Goal: Information Seeking & Learning: Learn about a topic

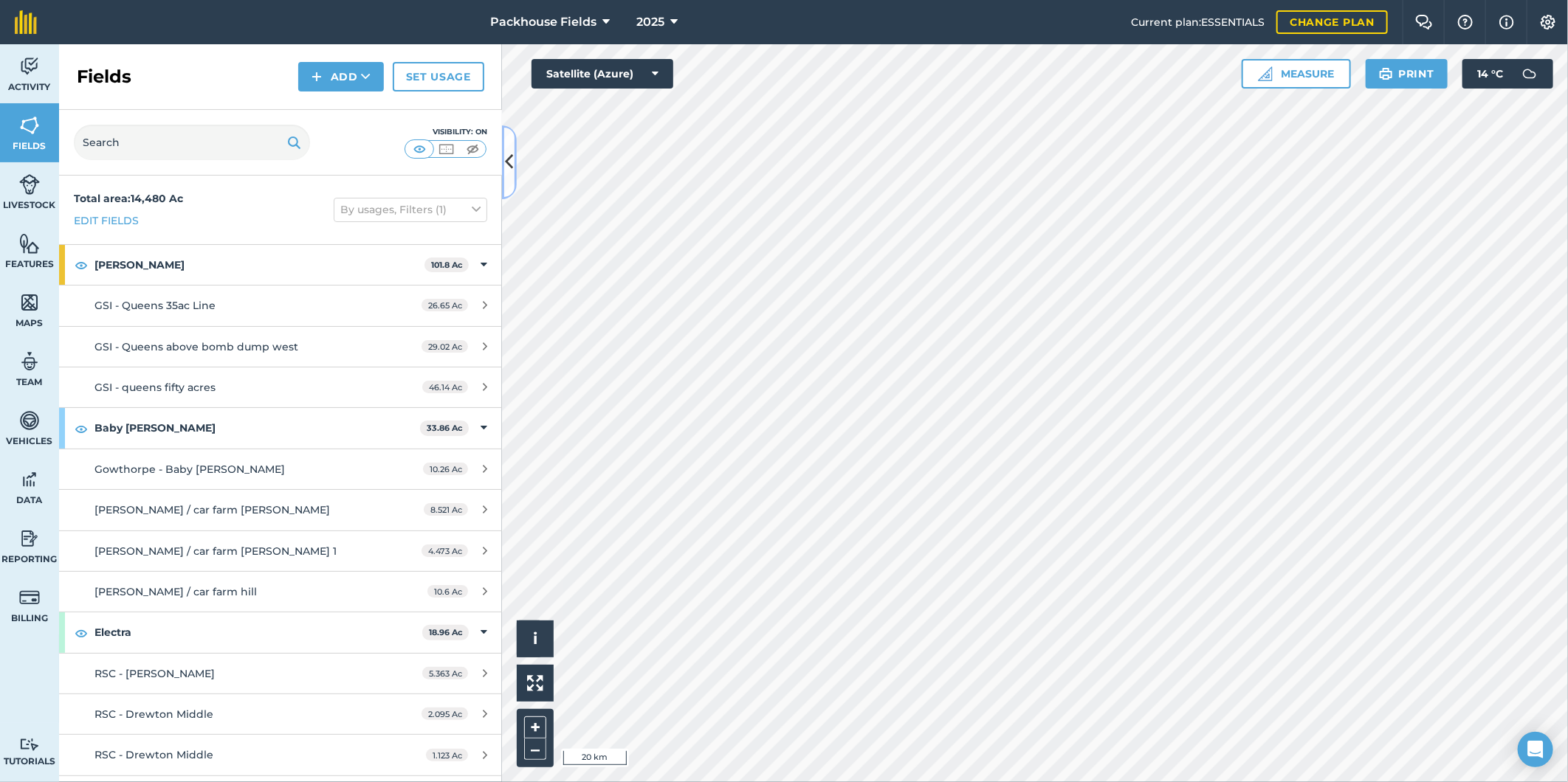
click at [512, 159] on icon at bounding box center [510, 162] width 8 height 26
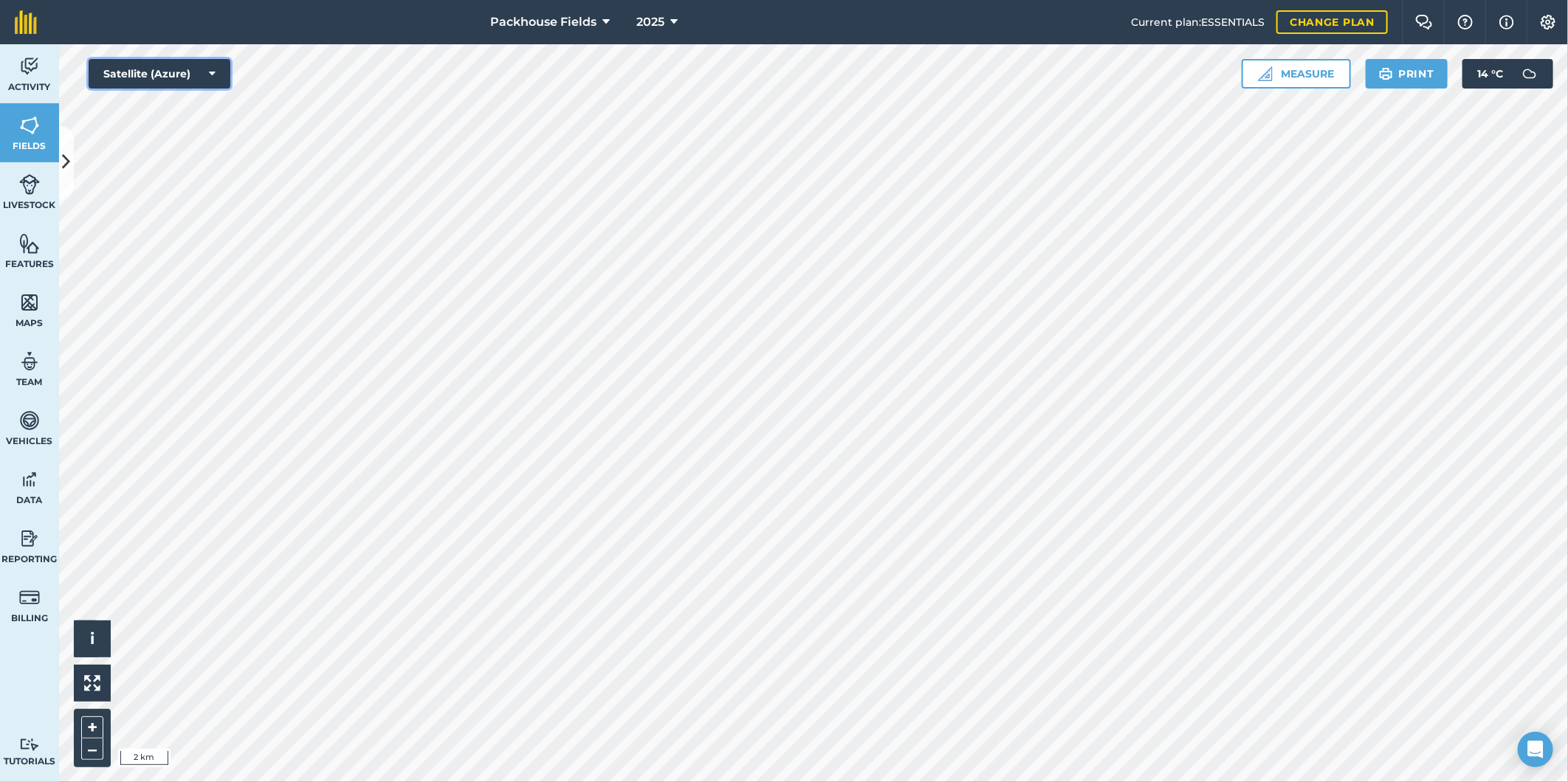
click at [186, 65] on button "Satellite (Azure)" at bounding box center [159, 74] width 142 height 30
click at [188, 130] on button "Satellite (Mapbox)" at bounding box center [159, 133] width 142 height 30
click at [146, 65] on button "Satellite (Mapbox)" at bounding box center [159, 74] width 142 height 30
click at [163, 112] on button "Satellite (Azure)" at bounding box center [159, 103] width 142 height 30
click at [53, 81] on span "Activity" at bounding box center [30, 87] width 59 height 12
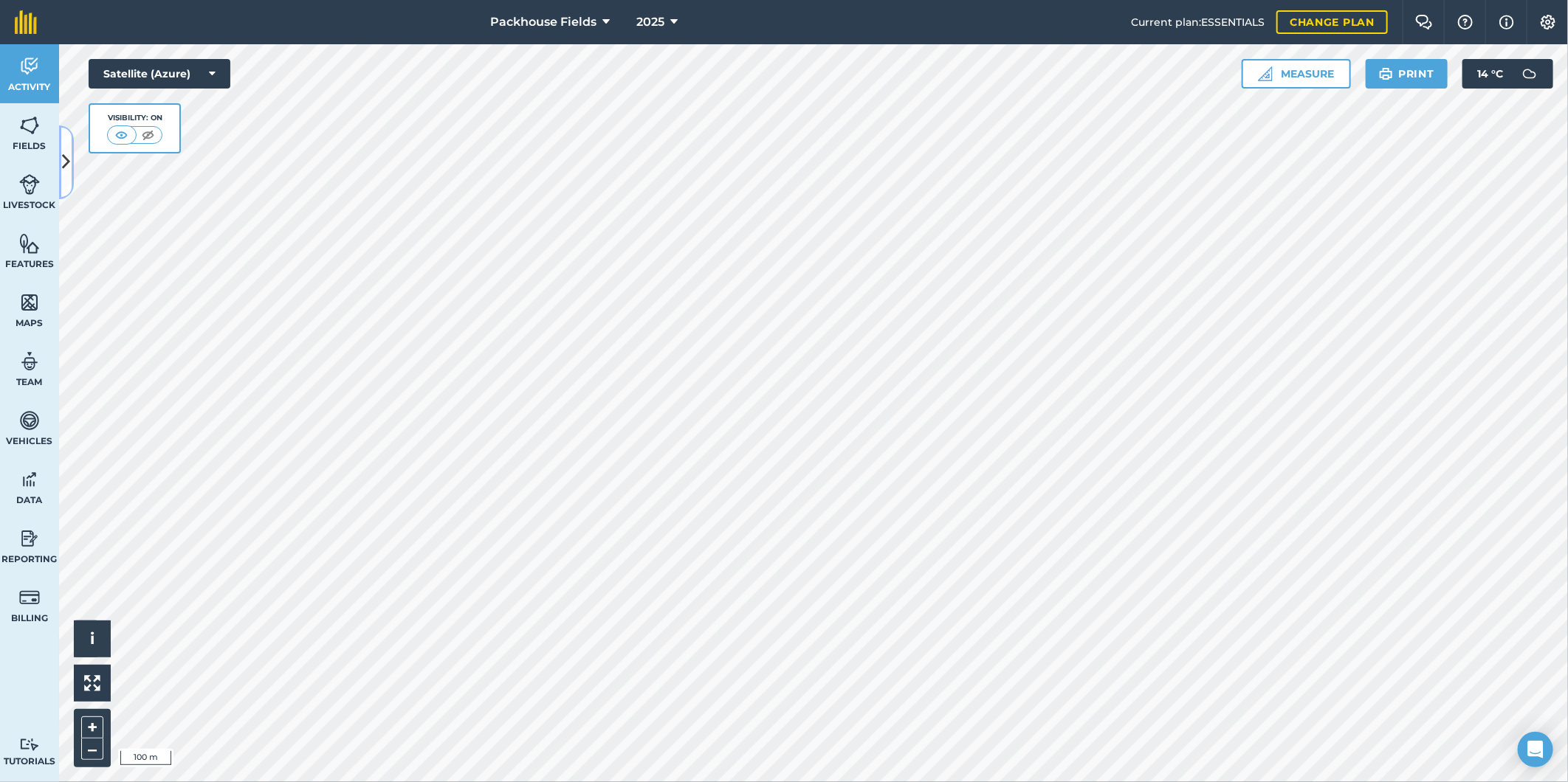
click at [68, 165] on icon at bounding box center [67, 162] width 8 height 26
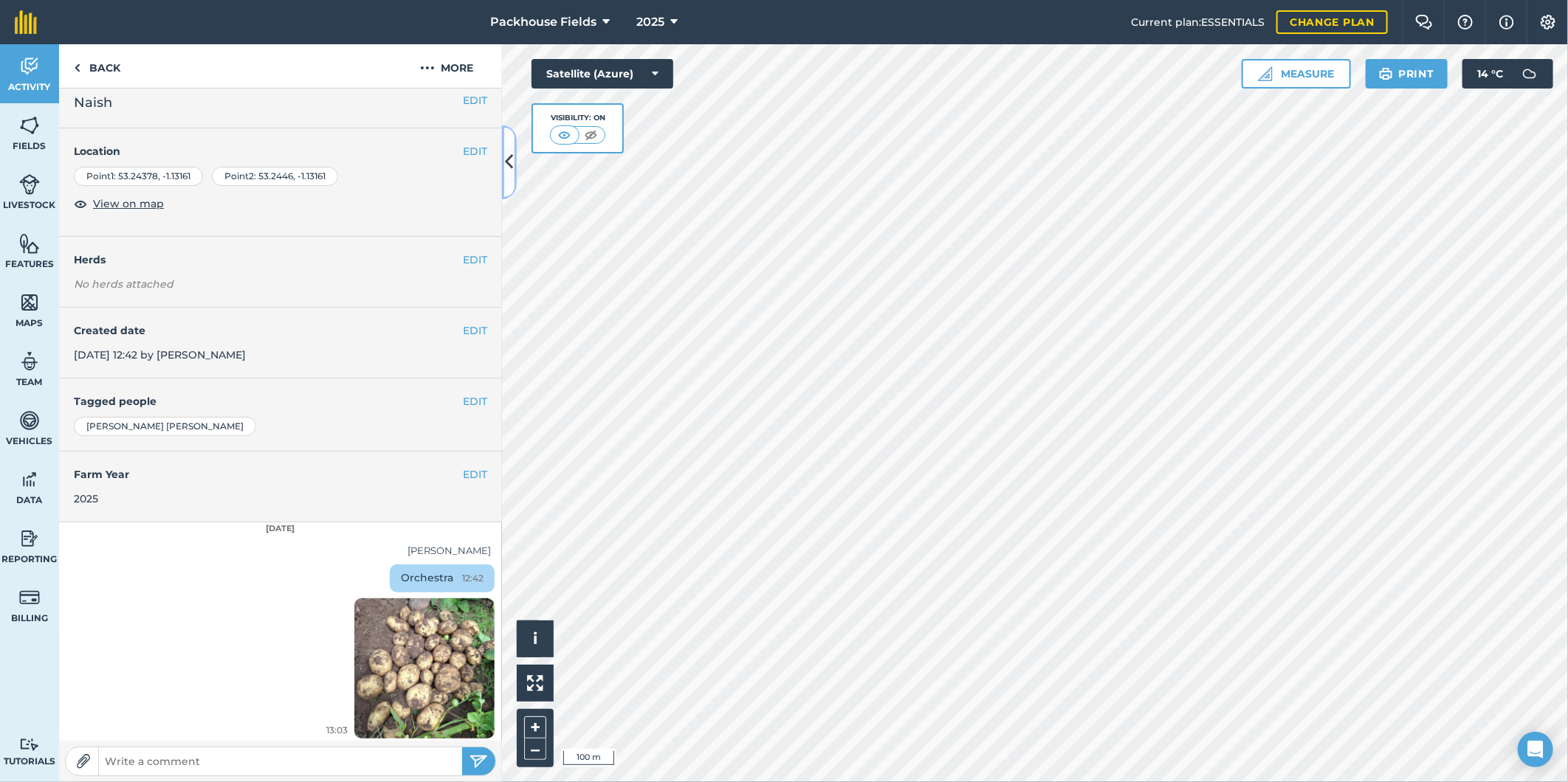
scroll to position [15, 0]
click at [507, 179] on button at bounding box center [509, 162] width 15 height 73
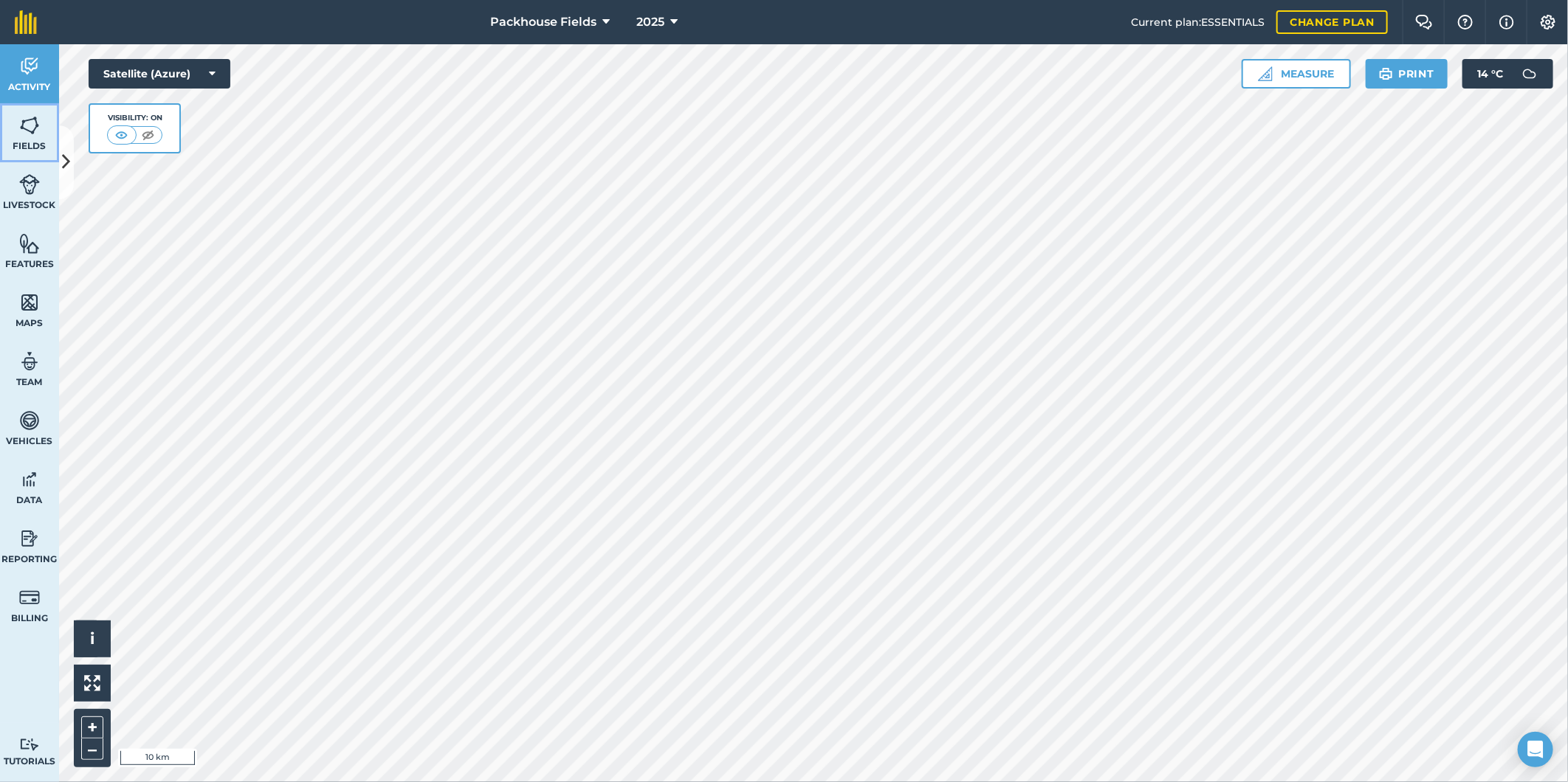
click at [21, 125] on img at bounding box center [29, 125] width 21 height 22
click at [61, 163] on button at bounding box center [67, 162] width 15 height 73
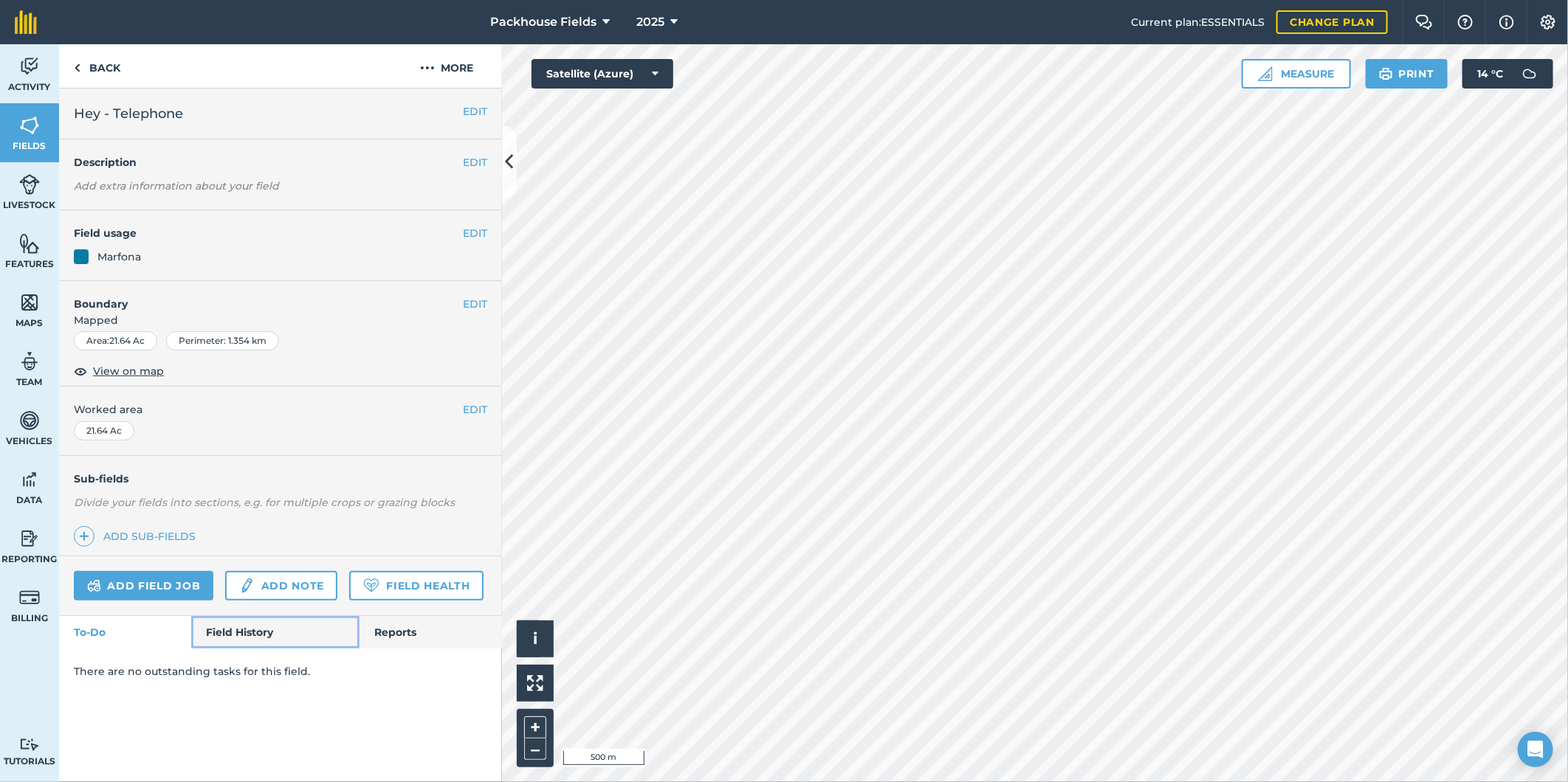
click at [251, 627] on link "Field History" at bounding box center [275, 632] width 168 height 32
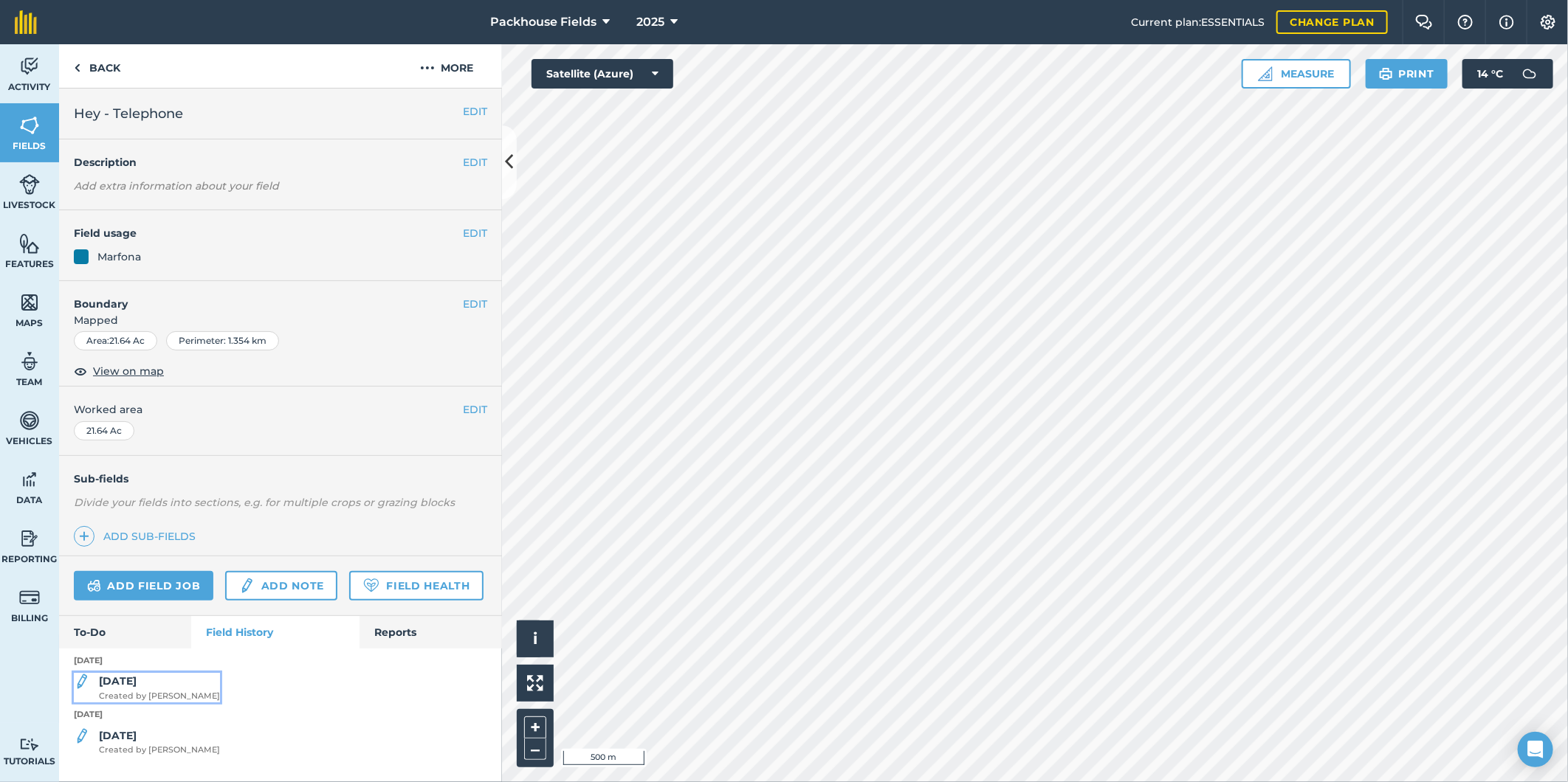
click at [161, 673] on div "[DATE] Created by [PERSON_NAME]" at bounding box center [159, 688] width 121 height 30
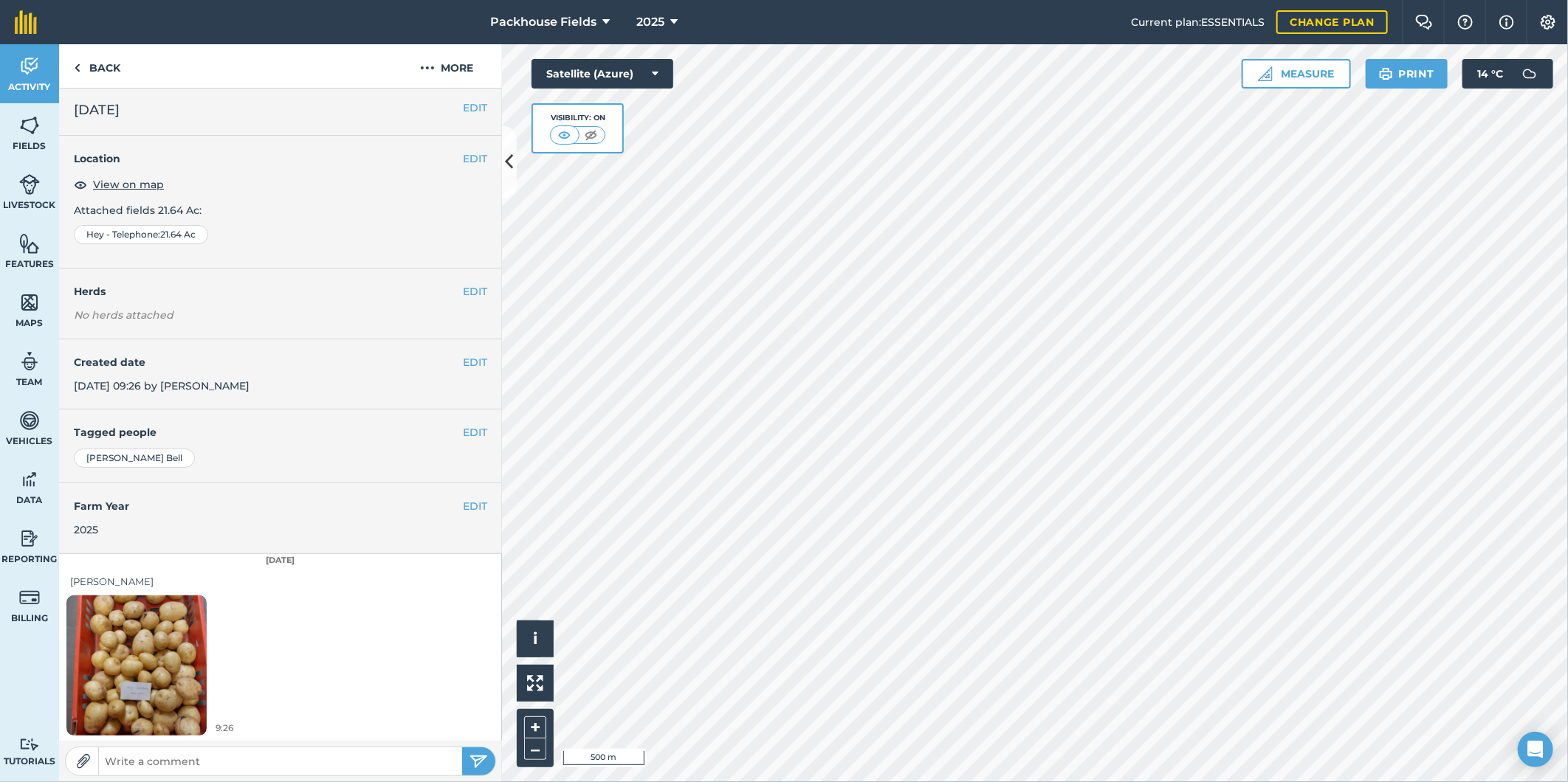
scroll to position [4, 0]
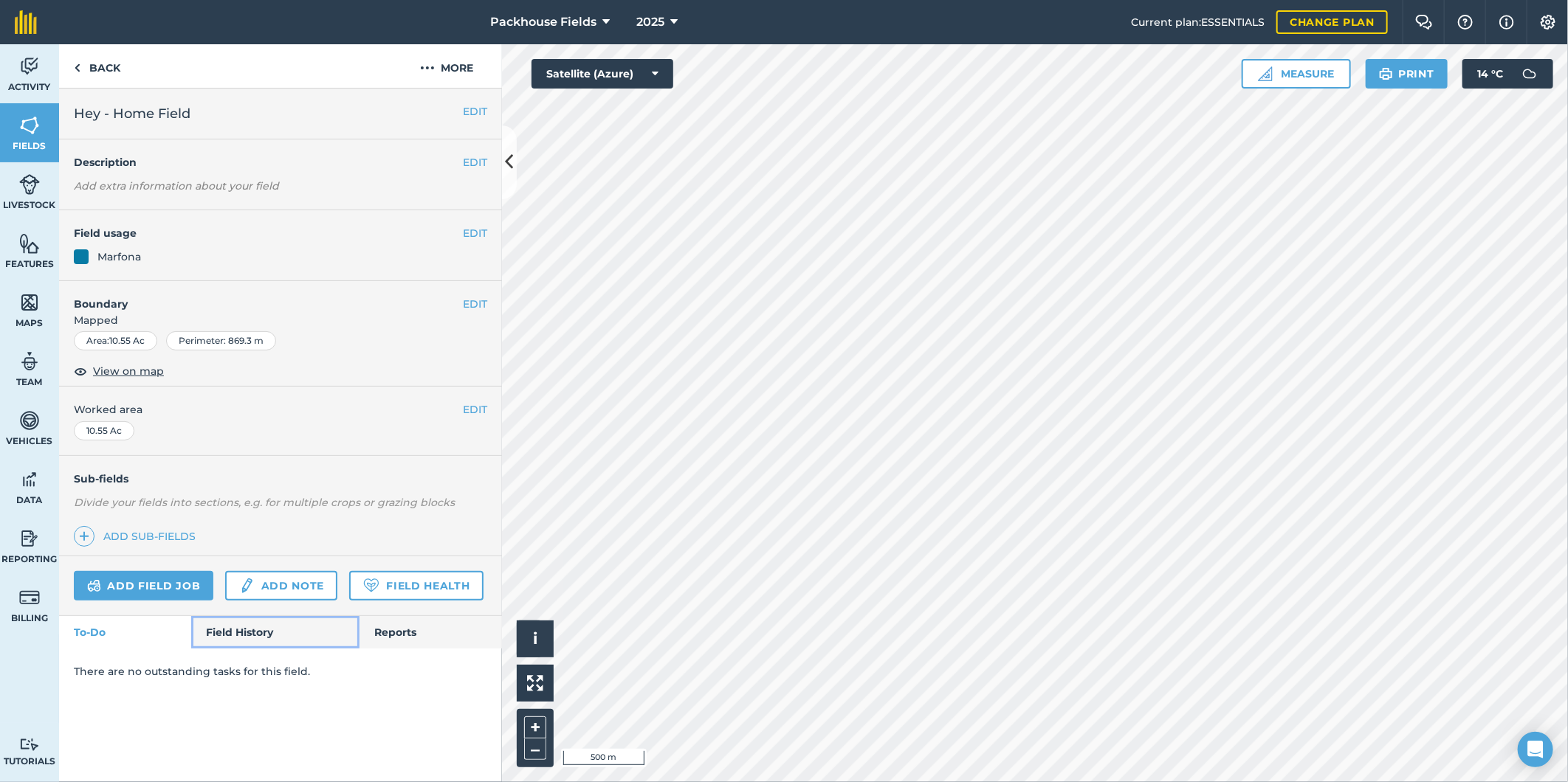
click at [248, 620] on link "Field History" at bounding box center [275, 632] width 168 height 32
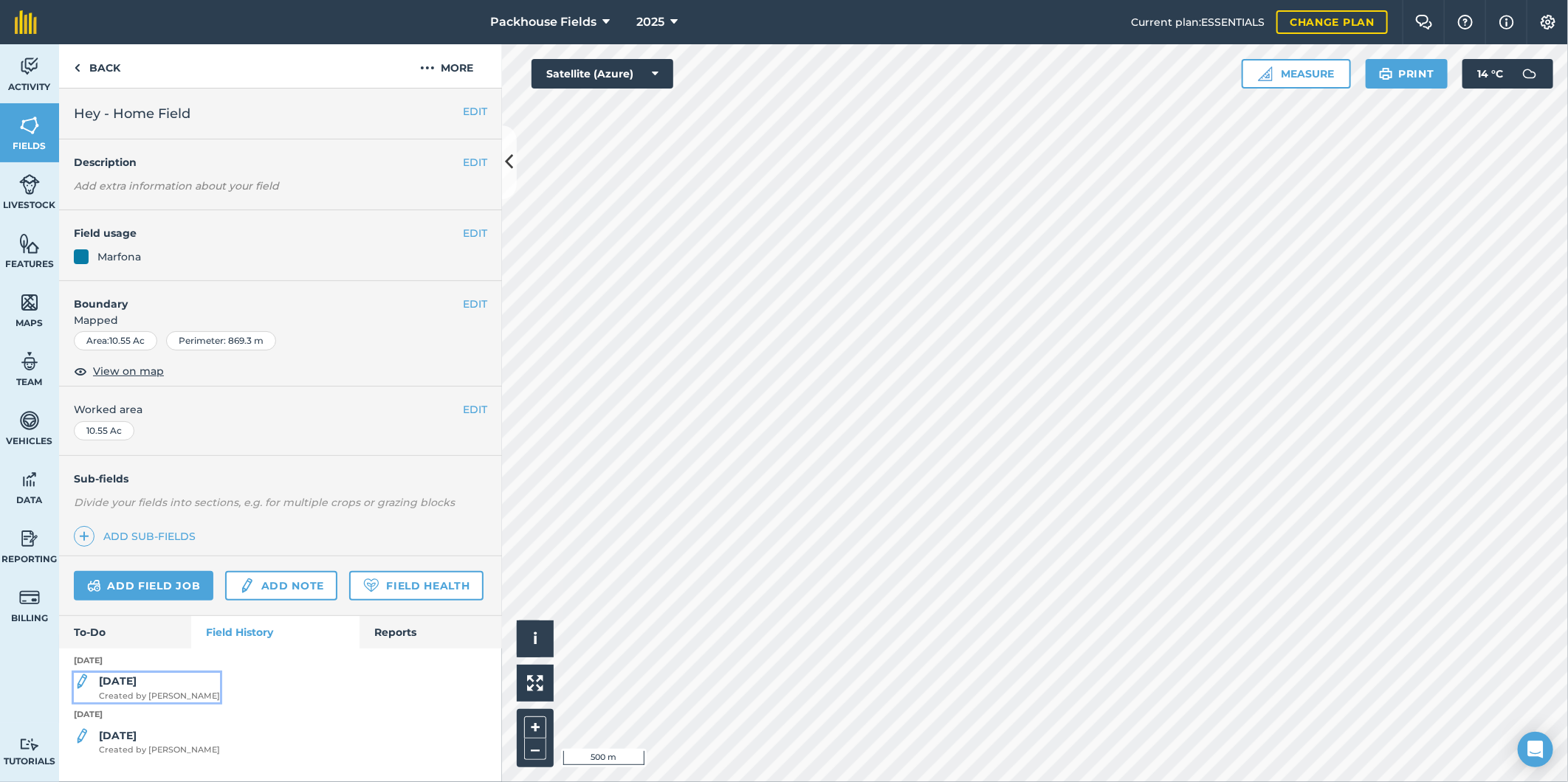
click at [161, 694] on span "Created by [PERSON_NAME]" at bounding box center [159, 696] width 121 height 13
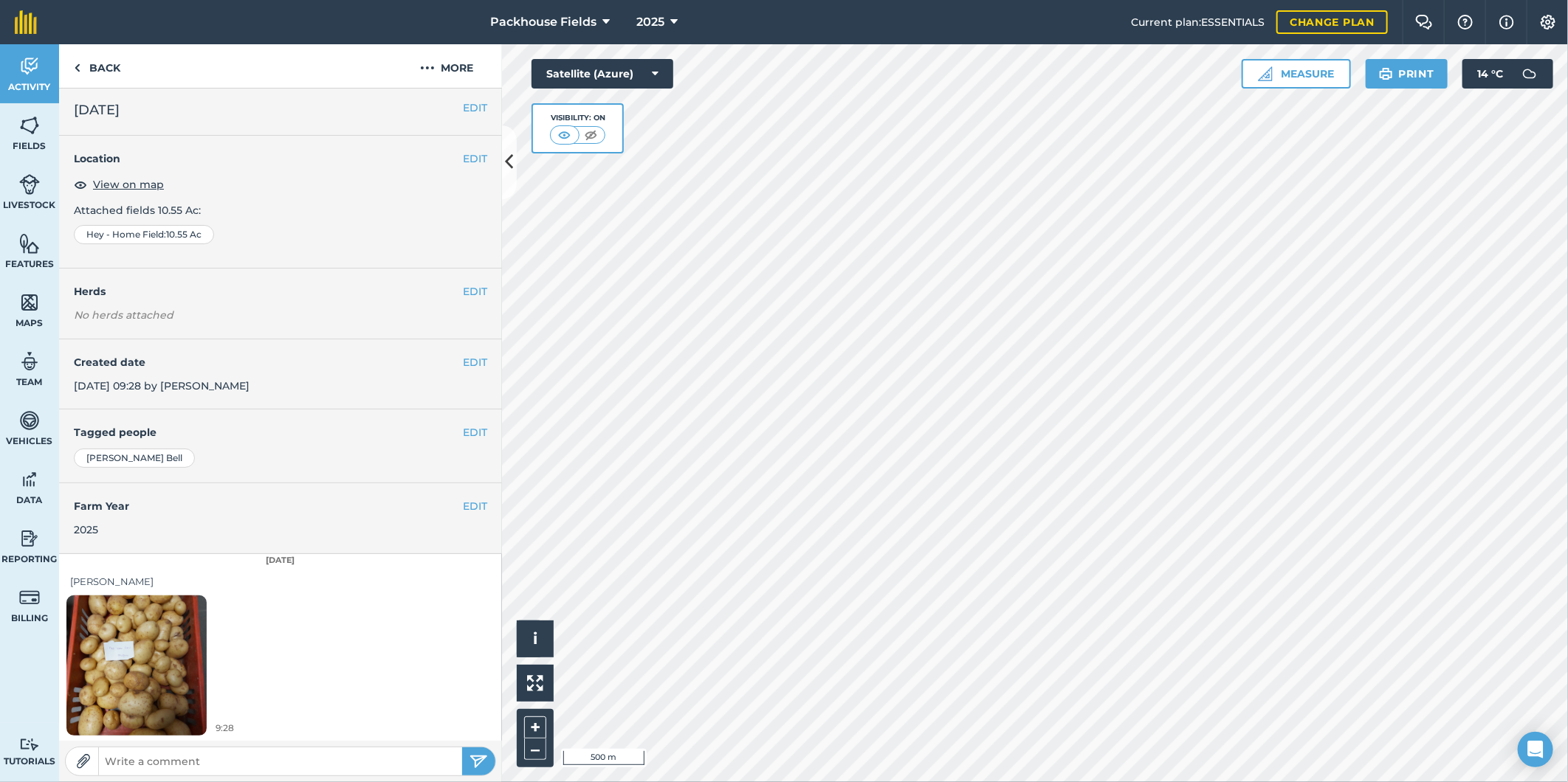
scroll to position [4, 0]
click at [104, 651] on img at bounding box center [137, 664] width 140 height 186
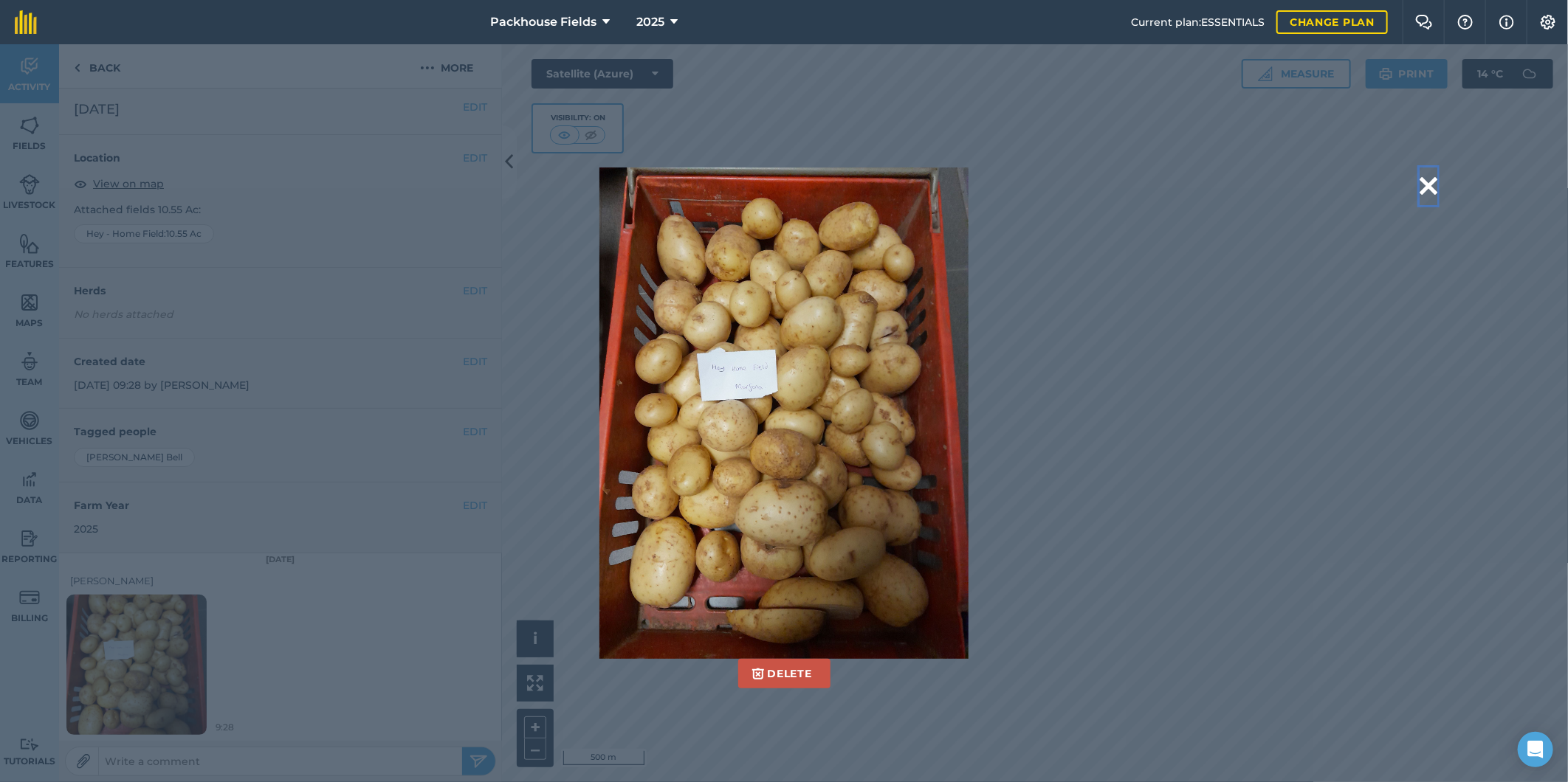
click at [1429, 186] on button at bounding box center [1428, 186] width 17 height 38
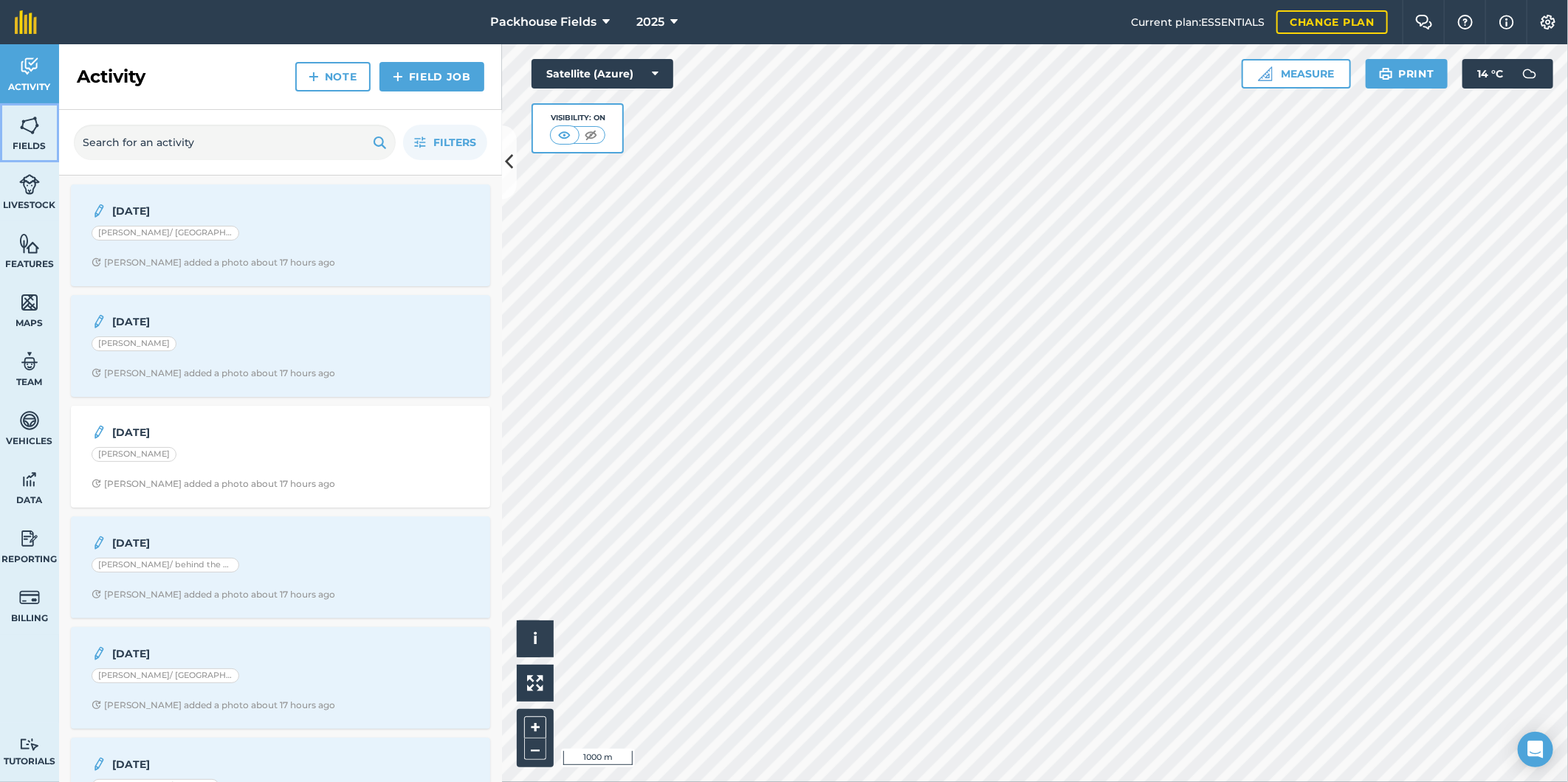
click at [31, 124] on img at bounding box center [29, 125] width 21 height 22
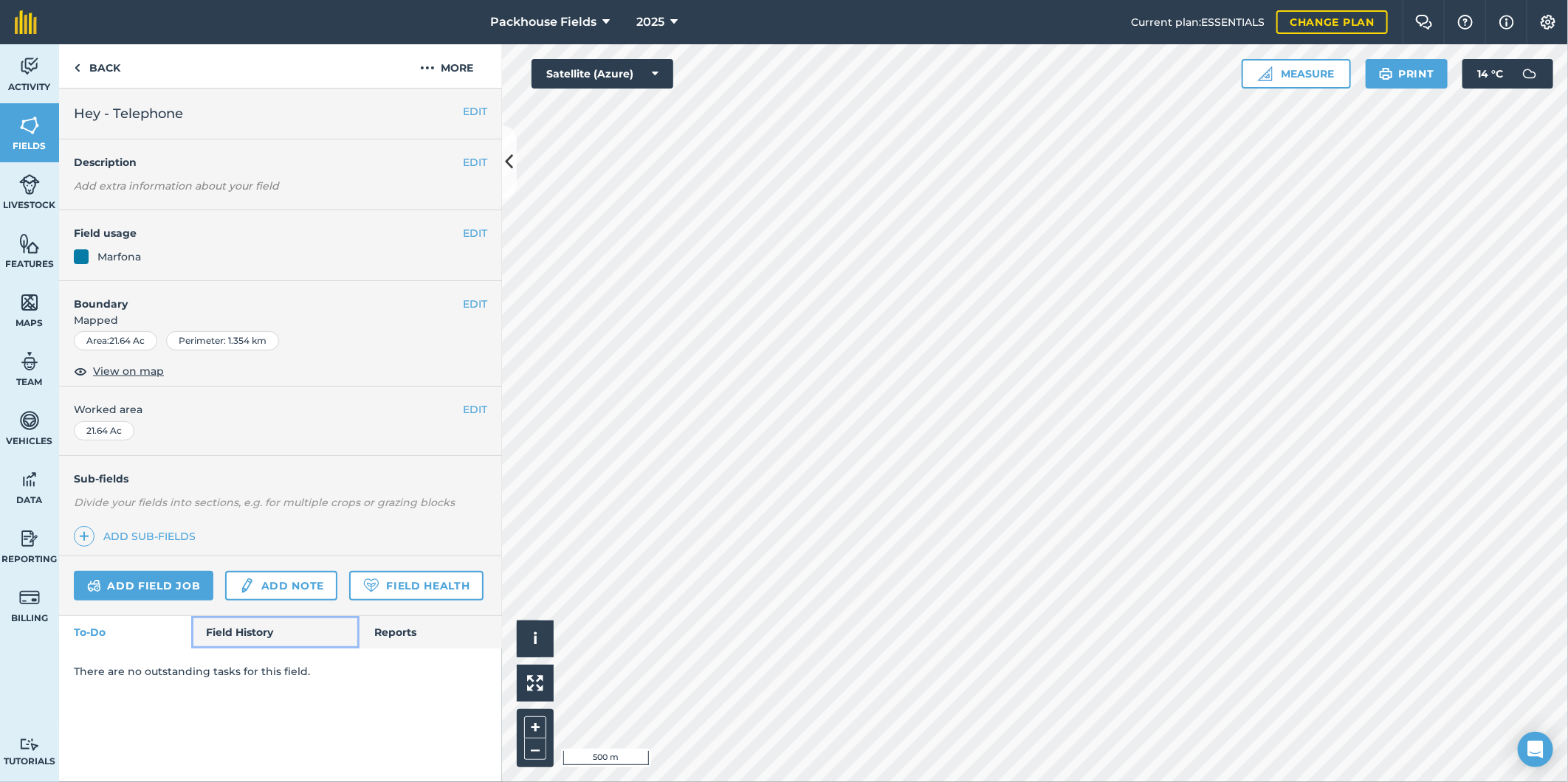
click at [262, 624] on link "Field History" at bounding box center [275, 632] width 168 height 32
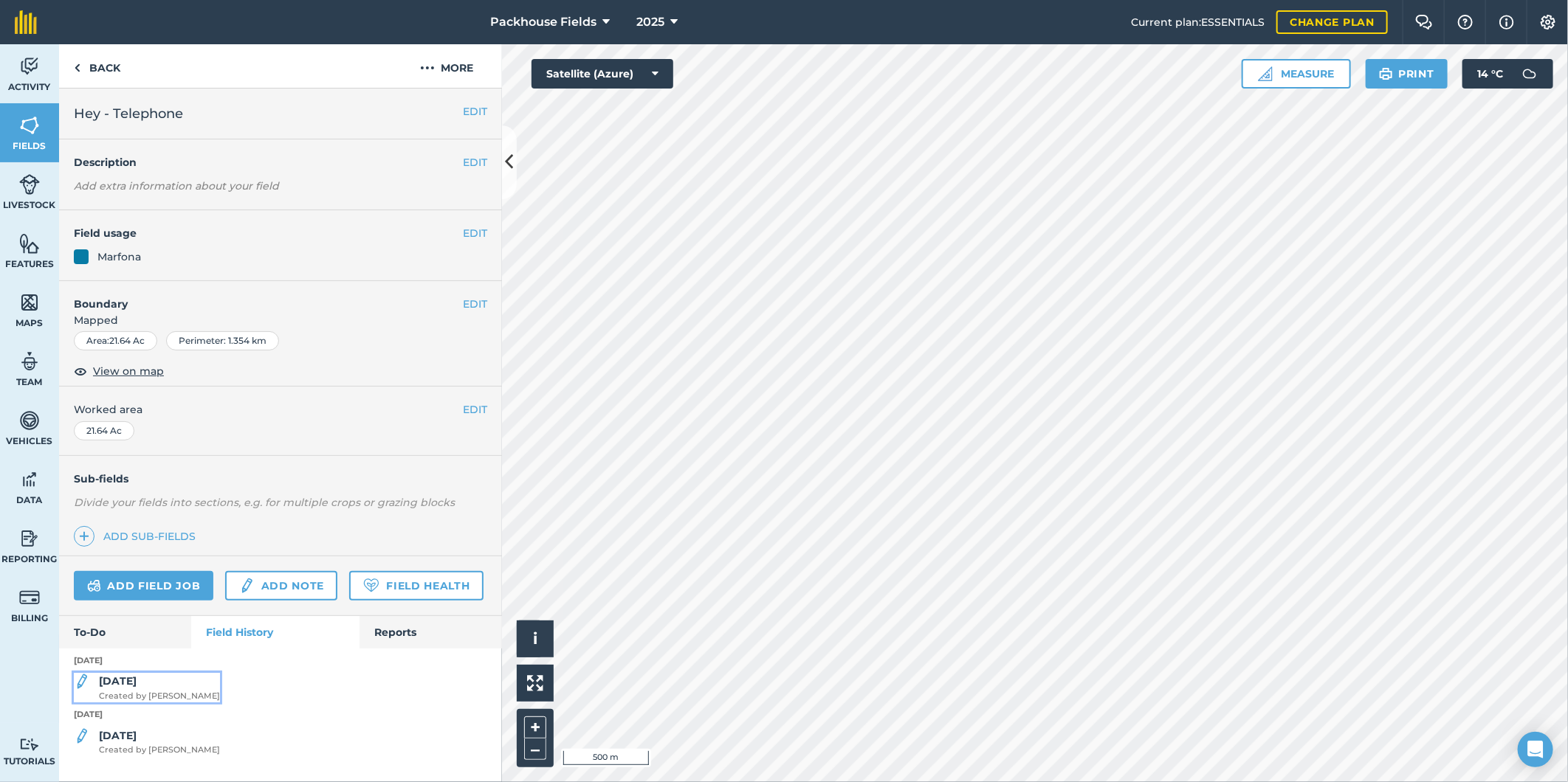
click at [168, 686] on div "[DATE] Created by [PERSON_NAME]" at bounding box center [159, 688] width 121 height 30
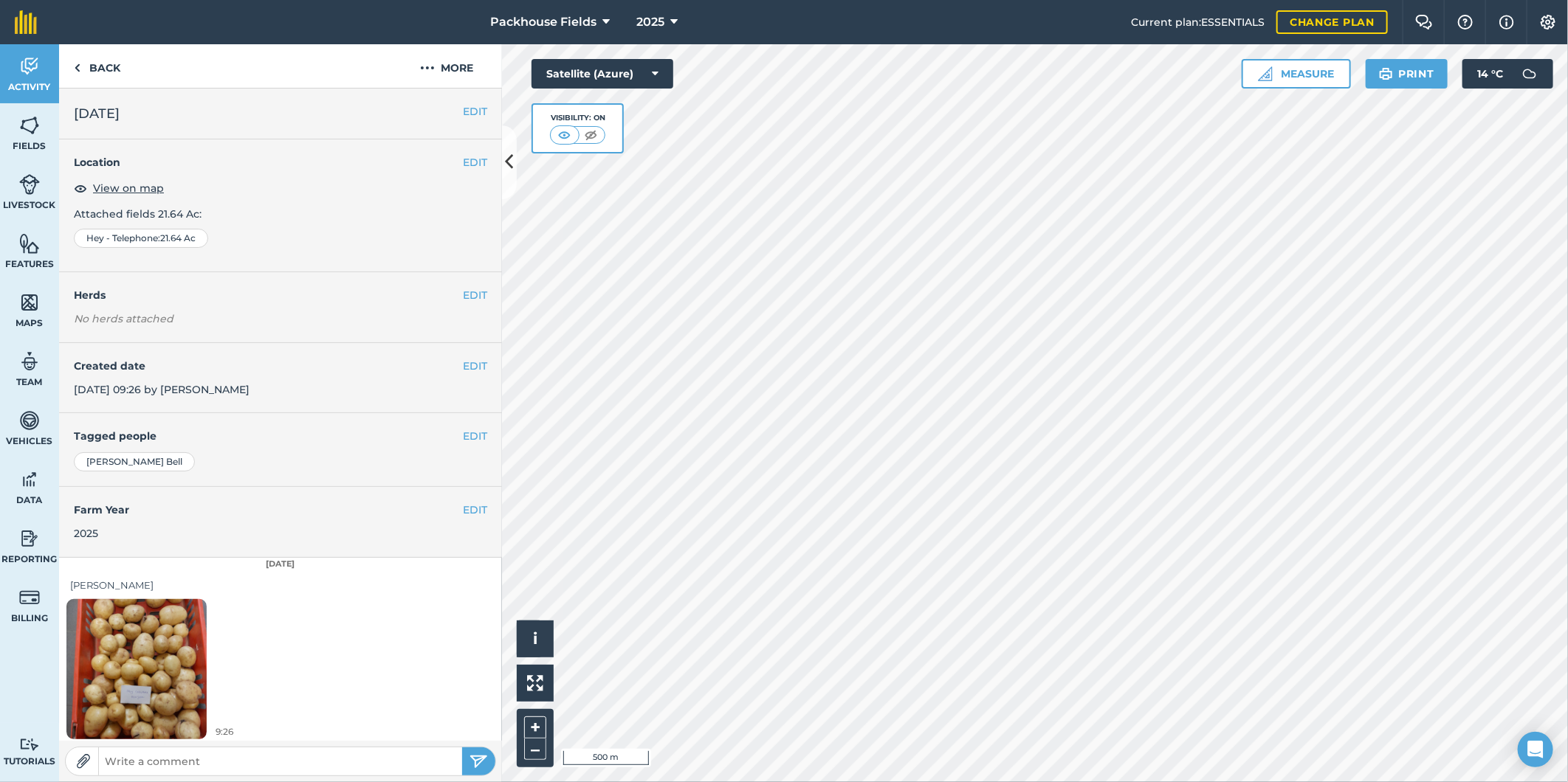
click at [178, 671] on img at bounding box center [137, 669] width 140 height 186
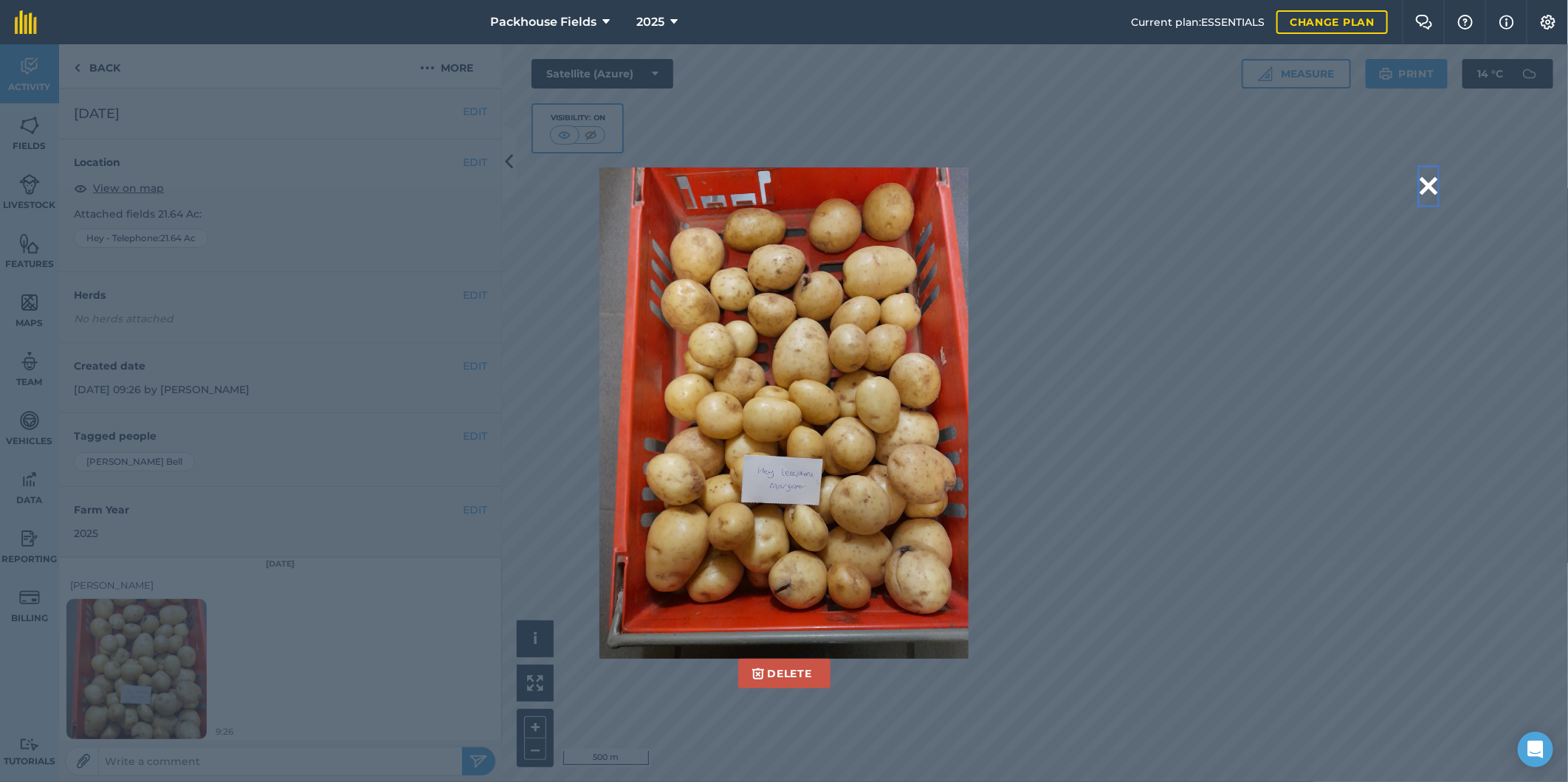
click at [1432, 182] on button at bounding box center [1428, 186] width 17 height 38
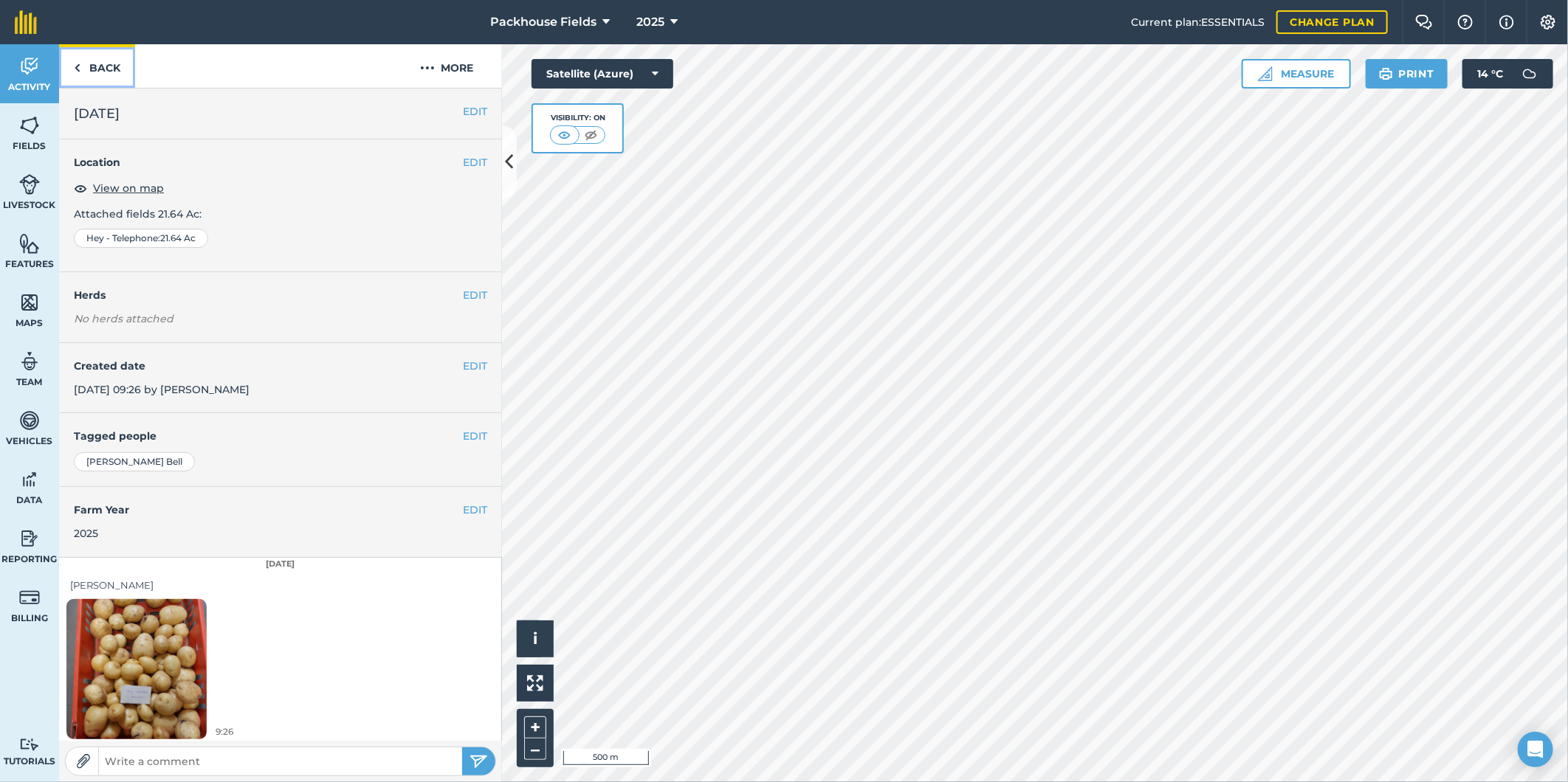
click at [102, 67] on link "Back" at bounding box center [97, 66] width 76 height 44
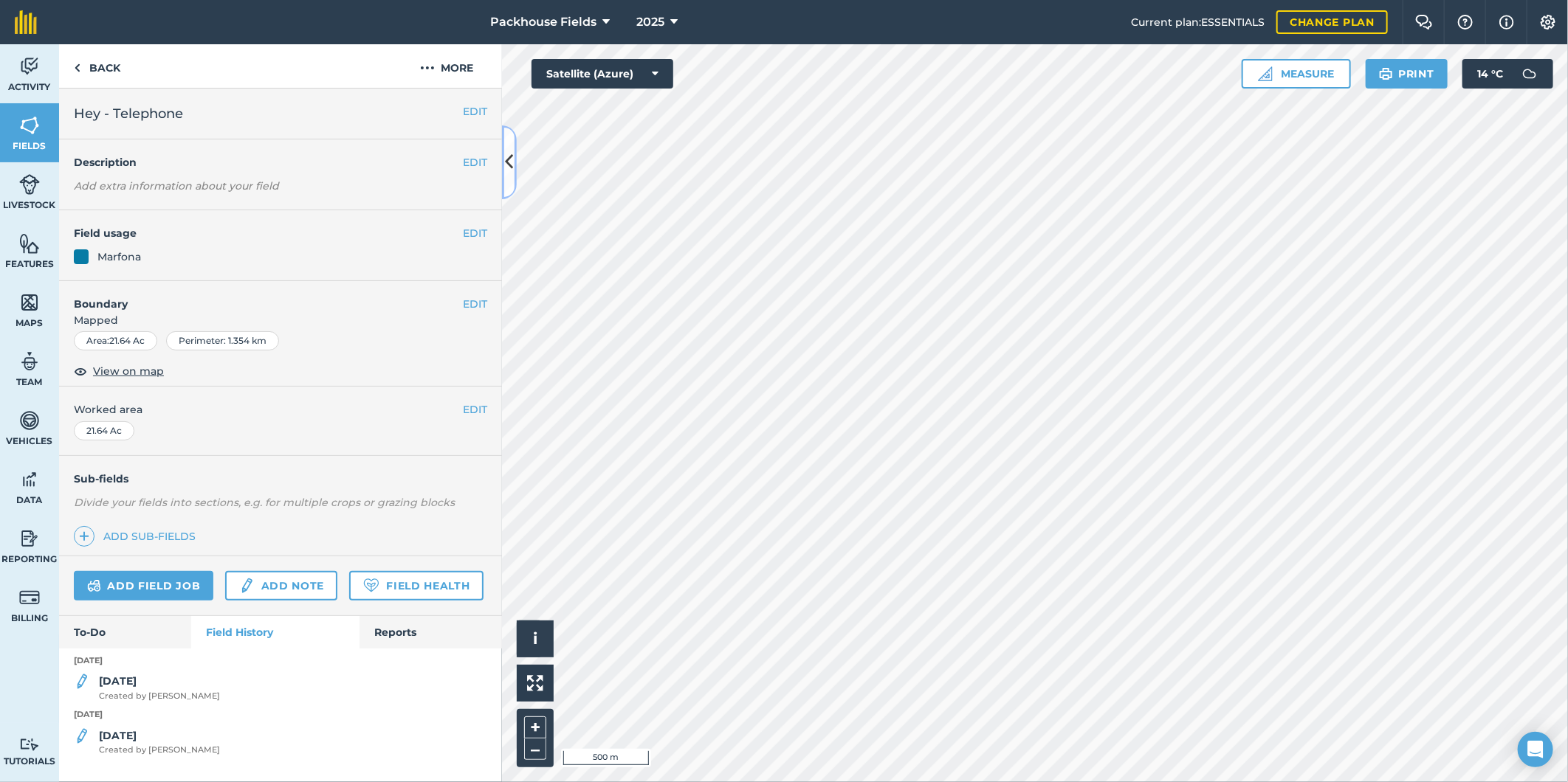
click at [510, 149] on icon at bounding box center [510, 162] width 8 height 26
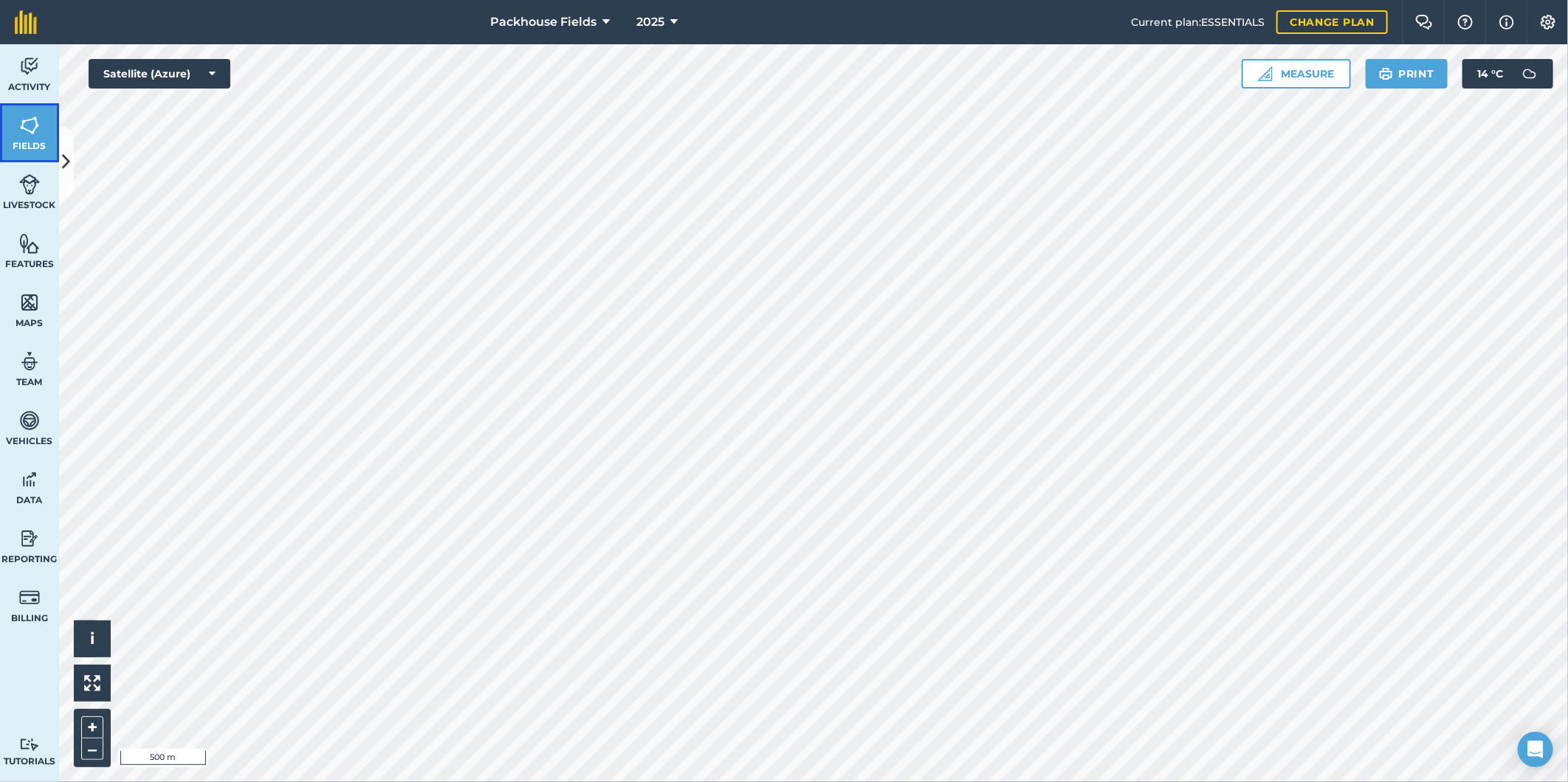
click at [24, 130] on img at bounding box center [29, 125] width 21 height 22
click at [40, 68] on link "Activity" at bounding box center [30, 74] width 59 height 59
click at [67, 150] on icon at bounding box center [67, 162] width 8 height 26
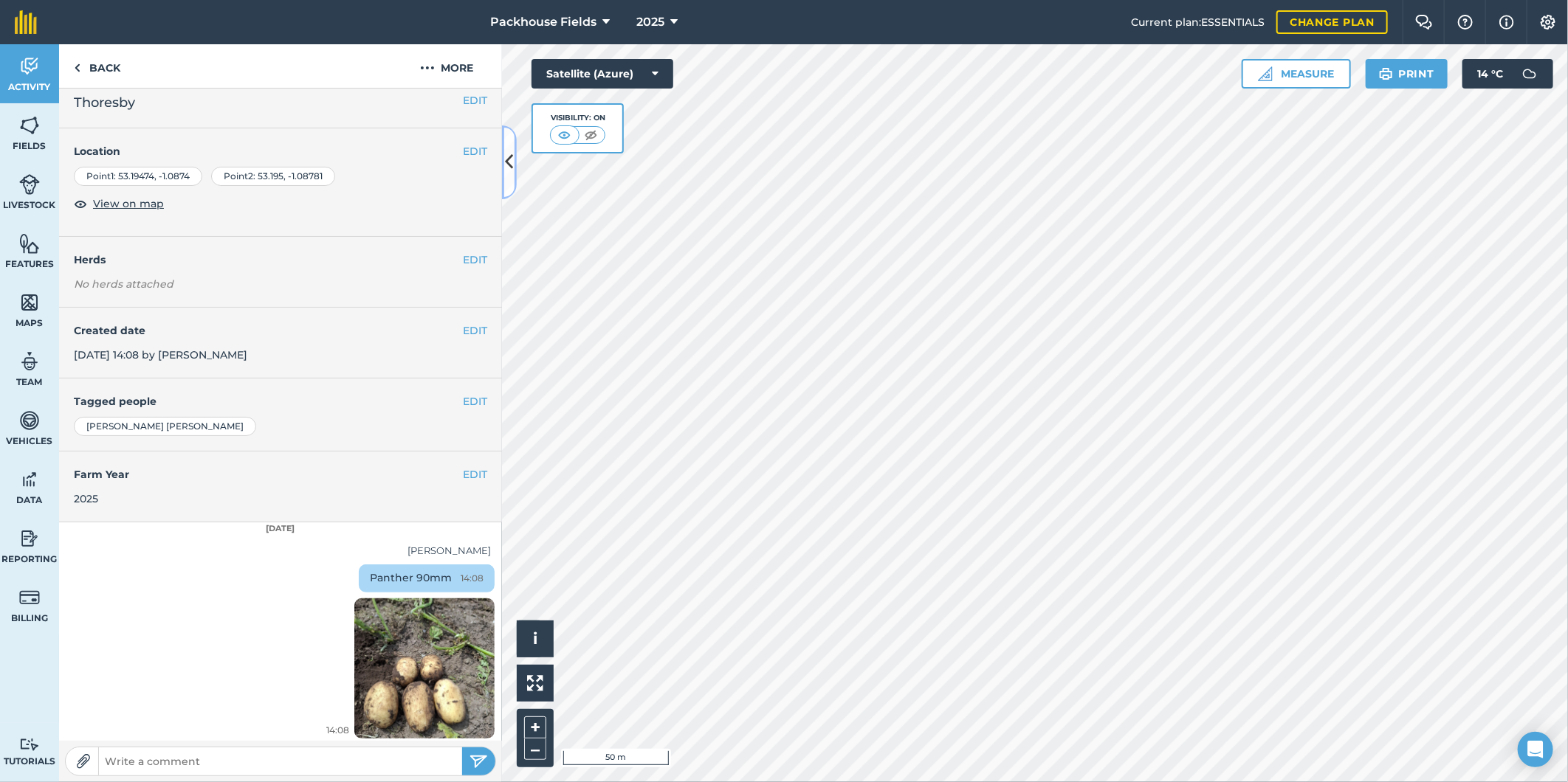
scroll to position [15, 0]
click at [436, 665] on img at bounding box center [424, 664] width 140 height 186
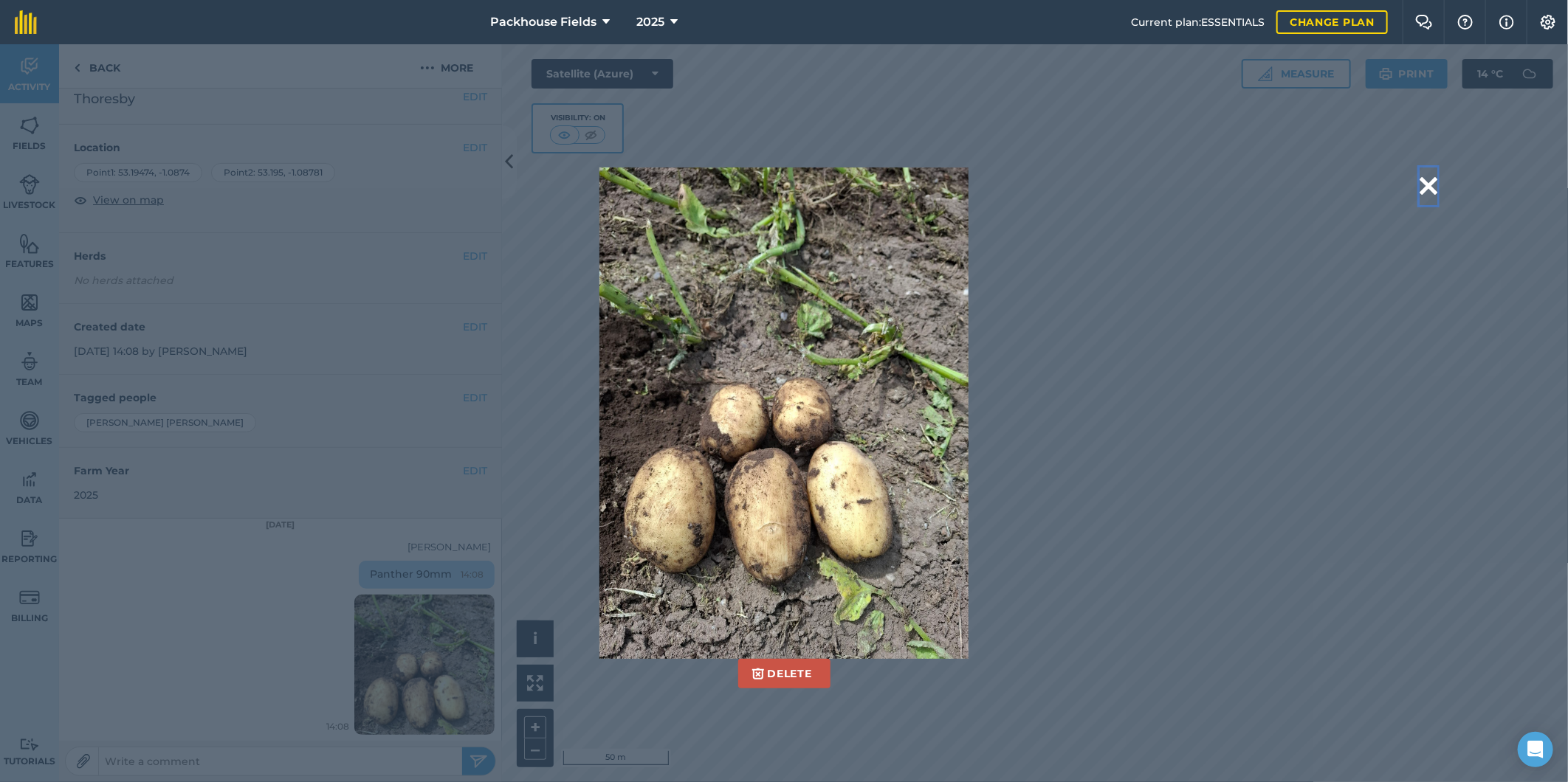
click at [1433, 181] on button at bounding box center [1428, 186] width 17 height 38
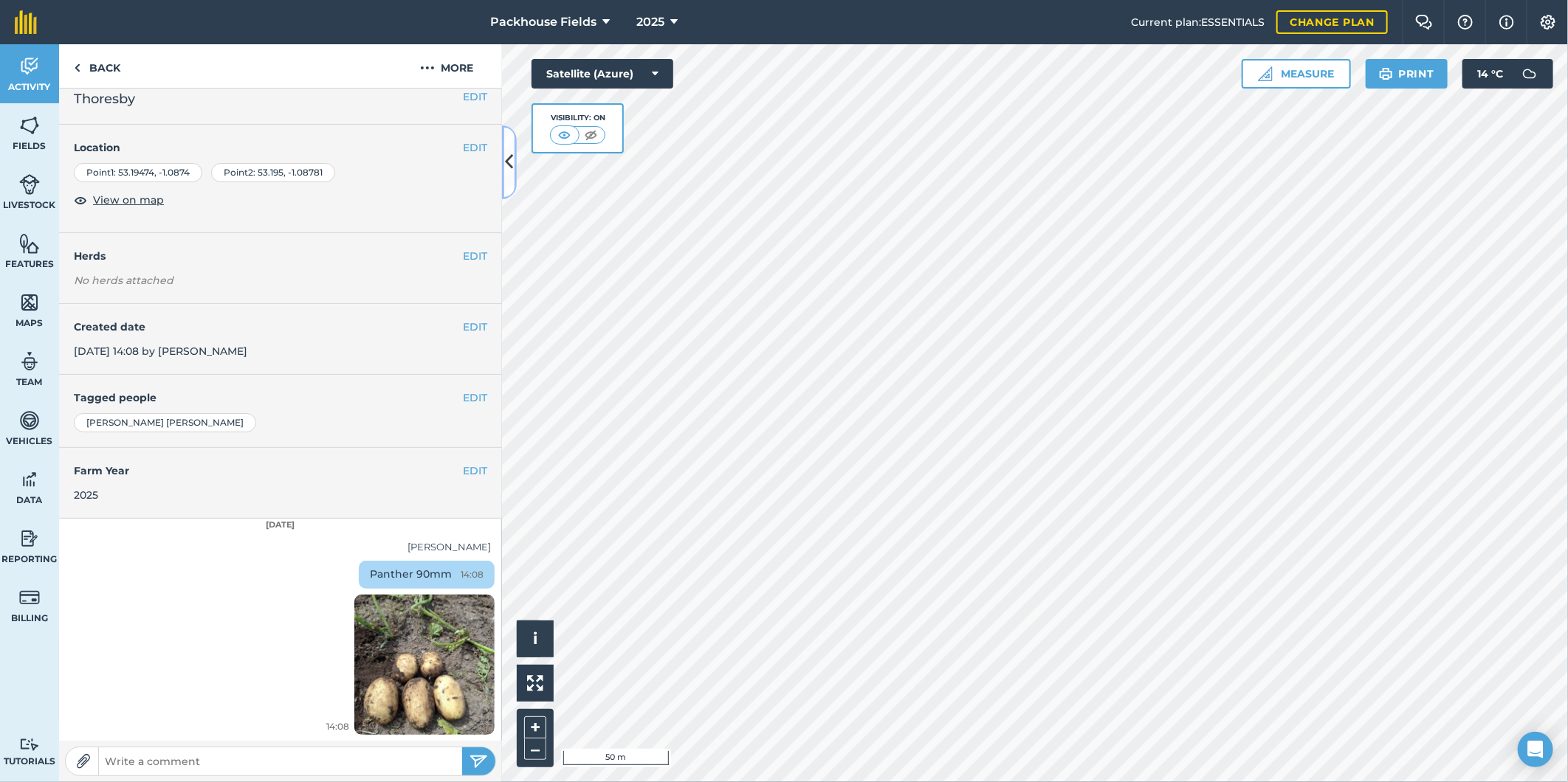
click at [510, 158] on icon at bounding box center [510, 162] width 8 height 26
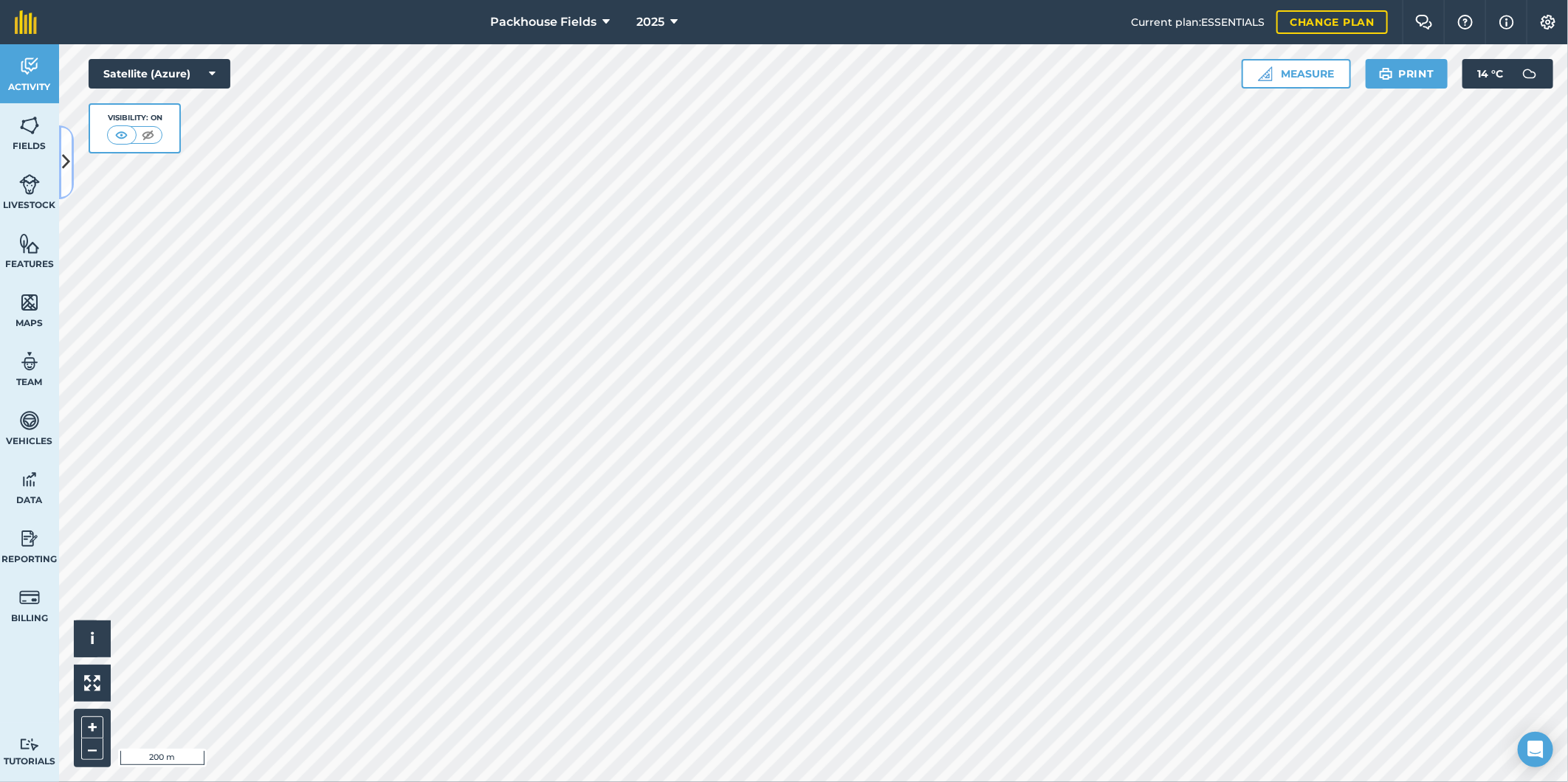
click at [67, 153] on icon at bounding box center [67, 162] width 8 height 26
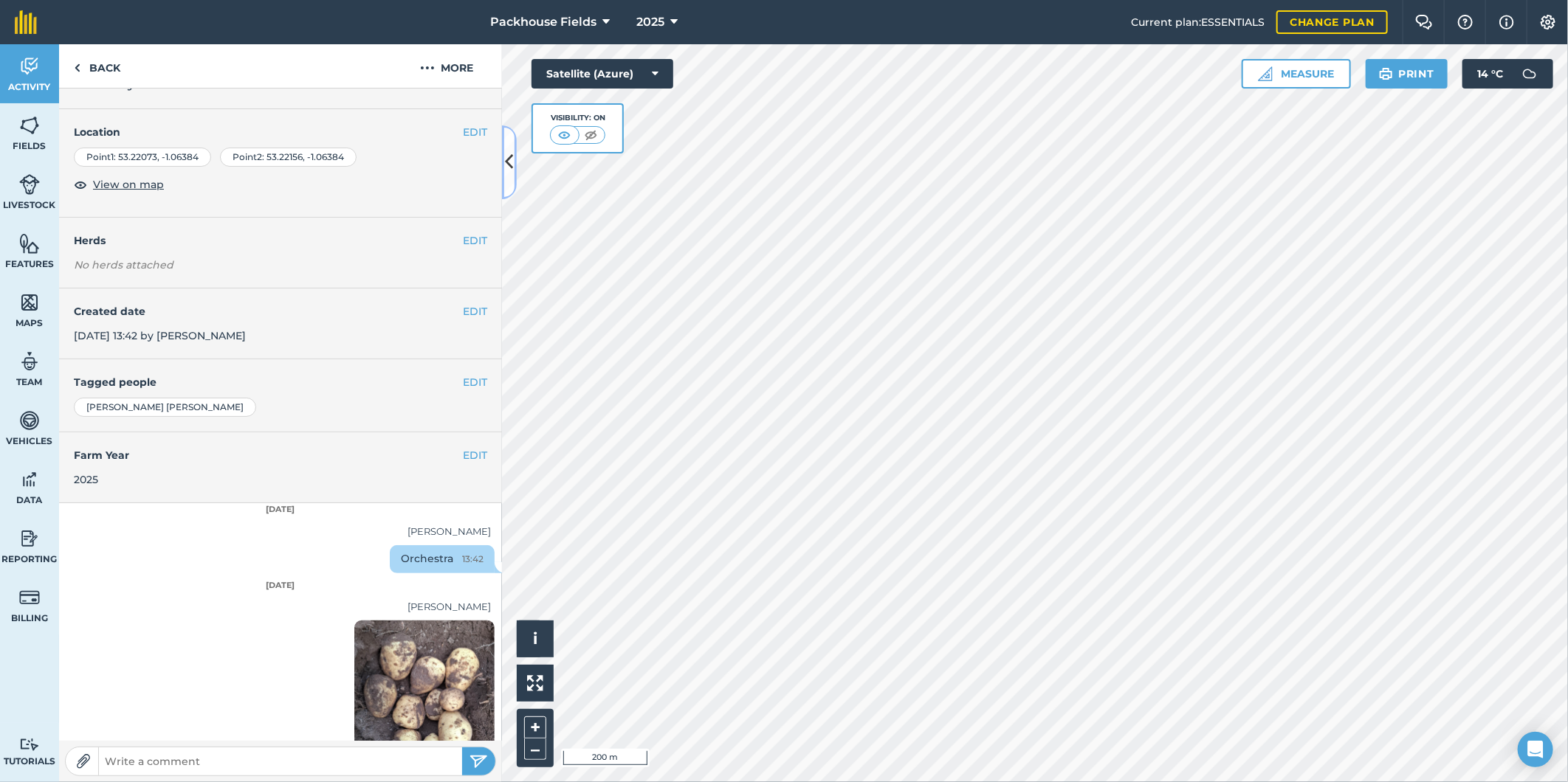
scroll to position [56, 0]
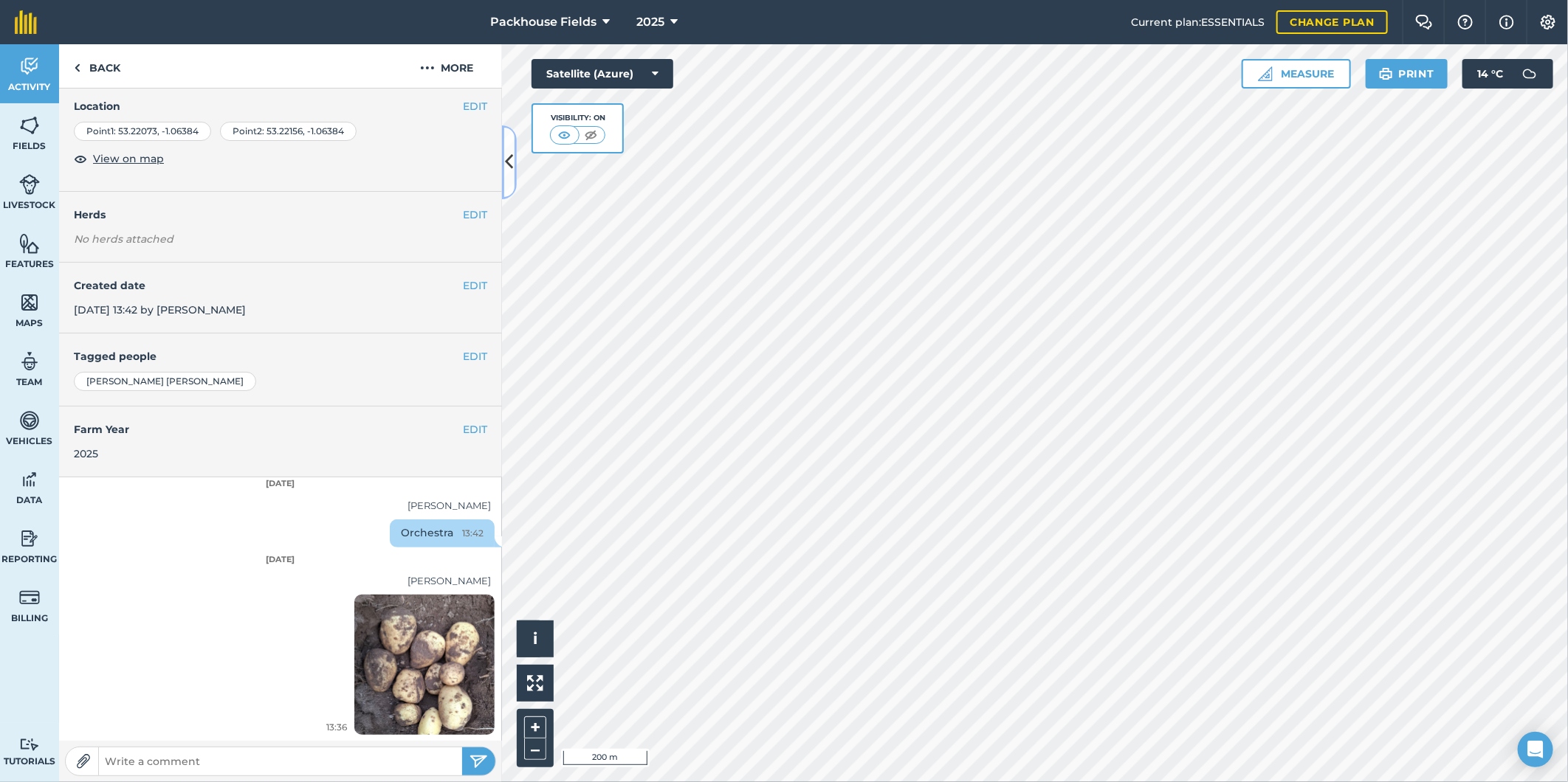
click at [511, 165] on icon at bounding box center [510, 162] width 8 height 26
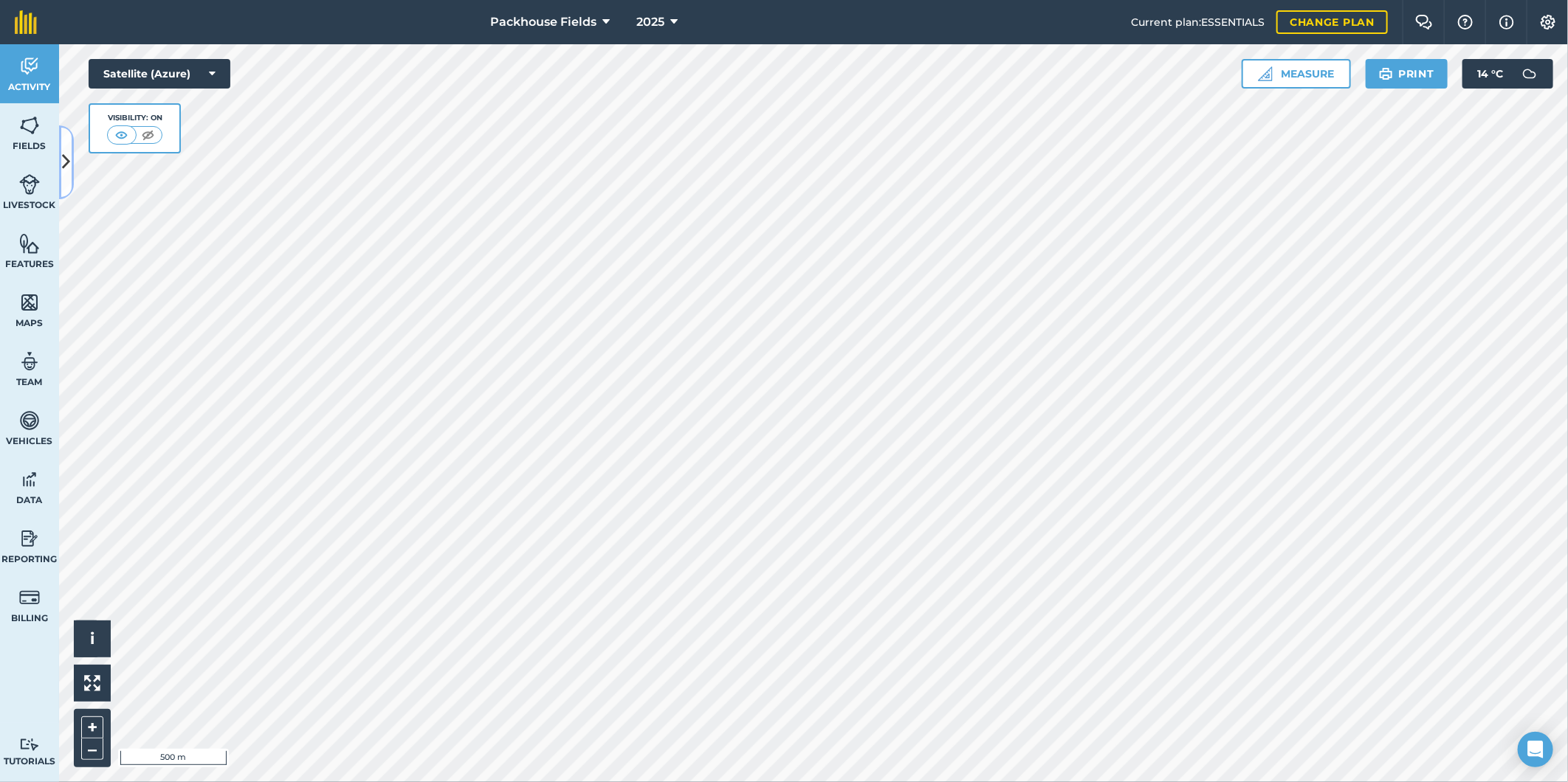
click at [69, 148] on button at bounding box center [67, 162] width 15 height 73
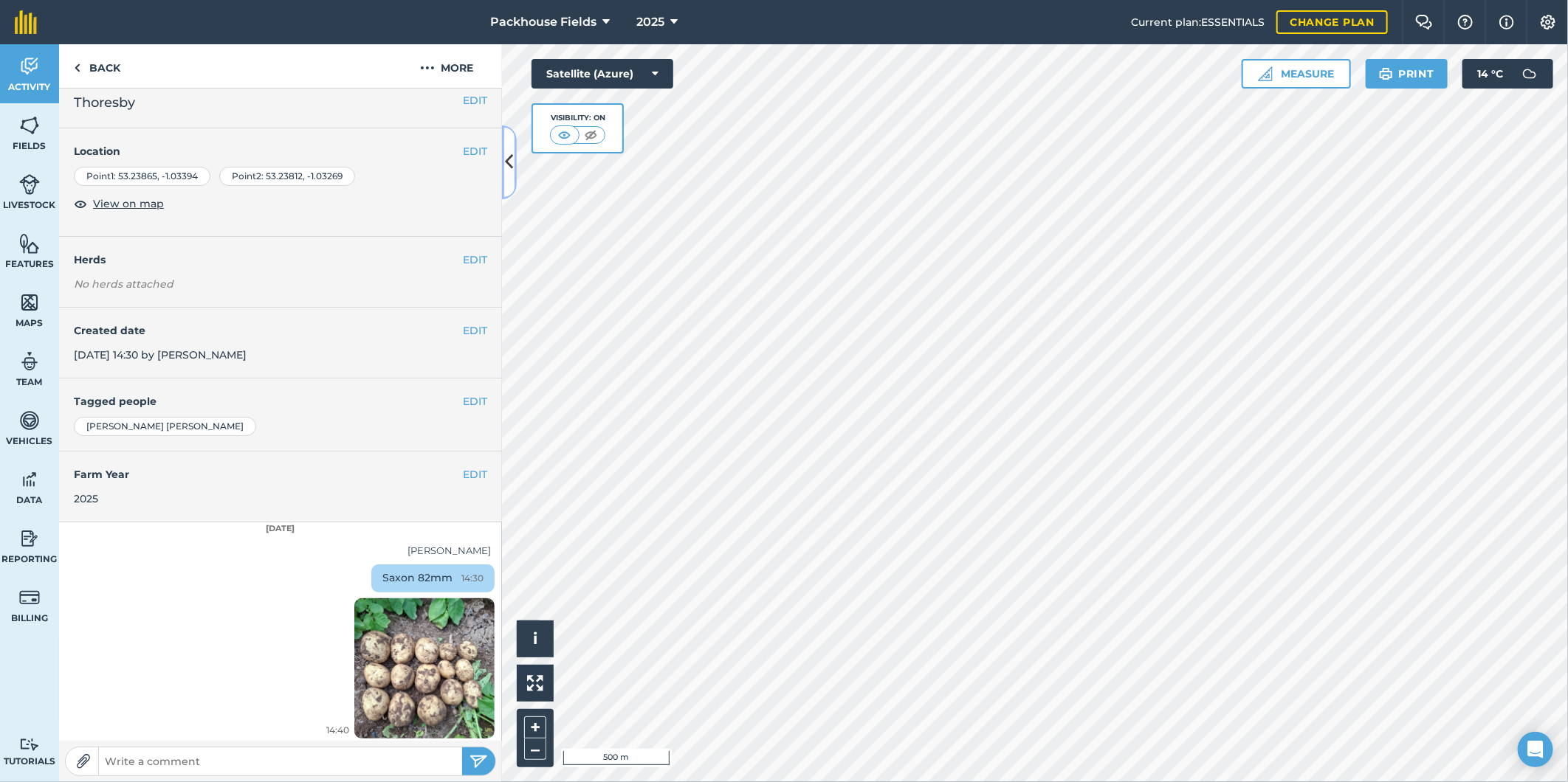
scroll to position [15, 0]
click at [423, 662] on img at bounding box center [424, 664] width 140 height 186
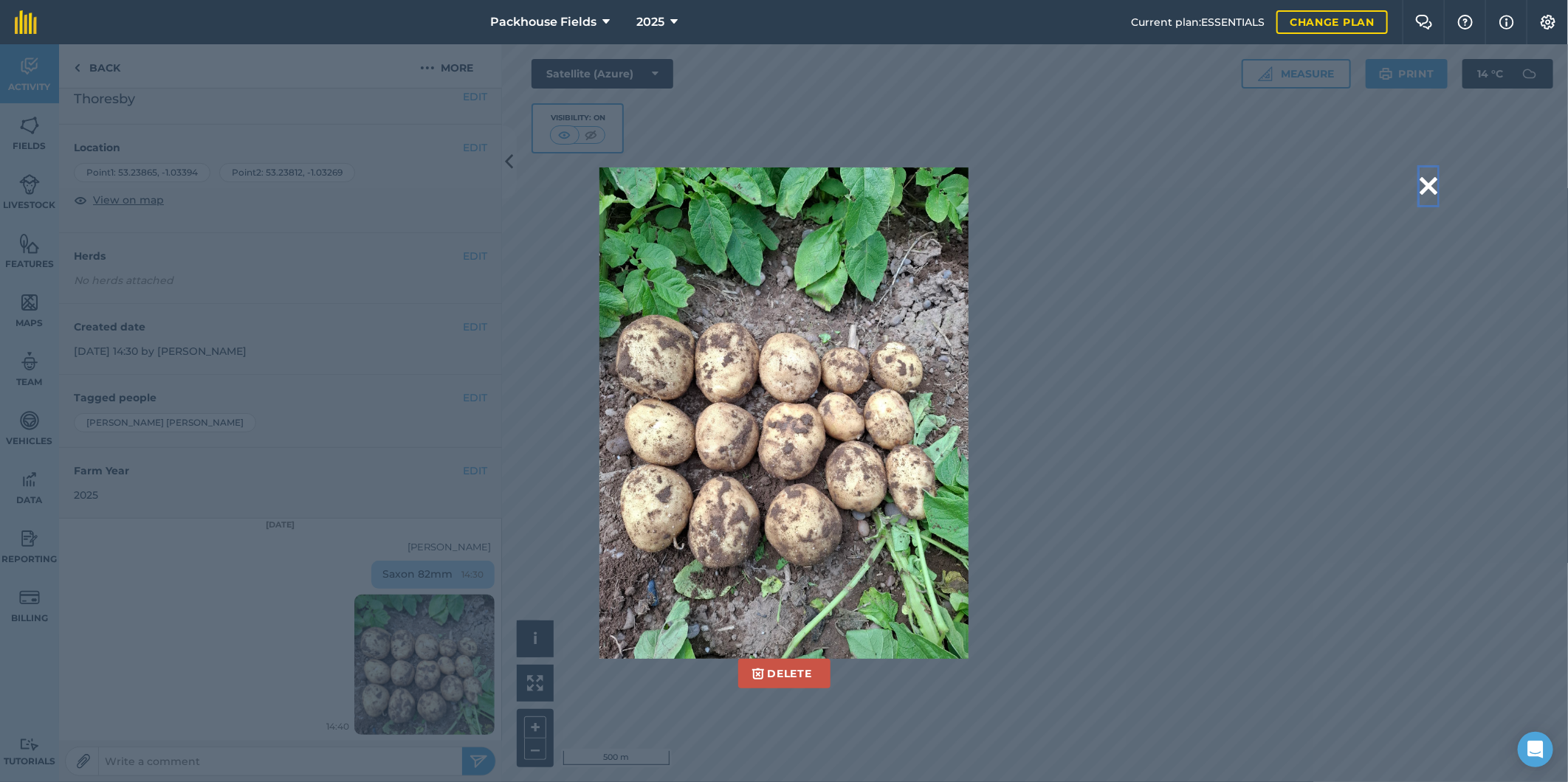
click at [1429, 192] on button at bounding box center [1428, 186] width 17 height 38
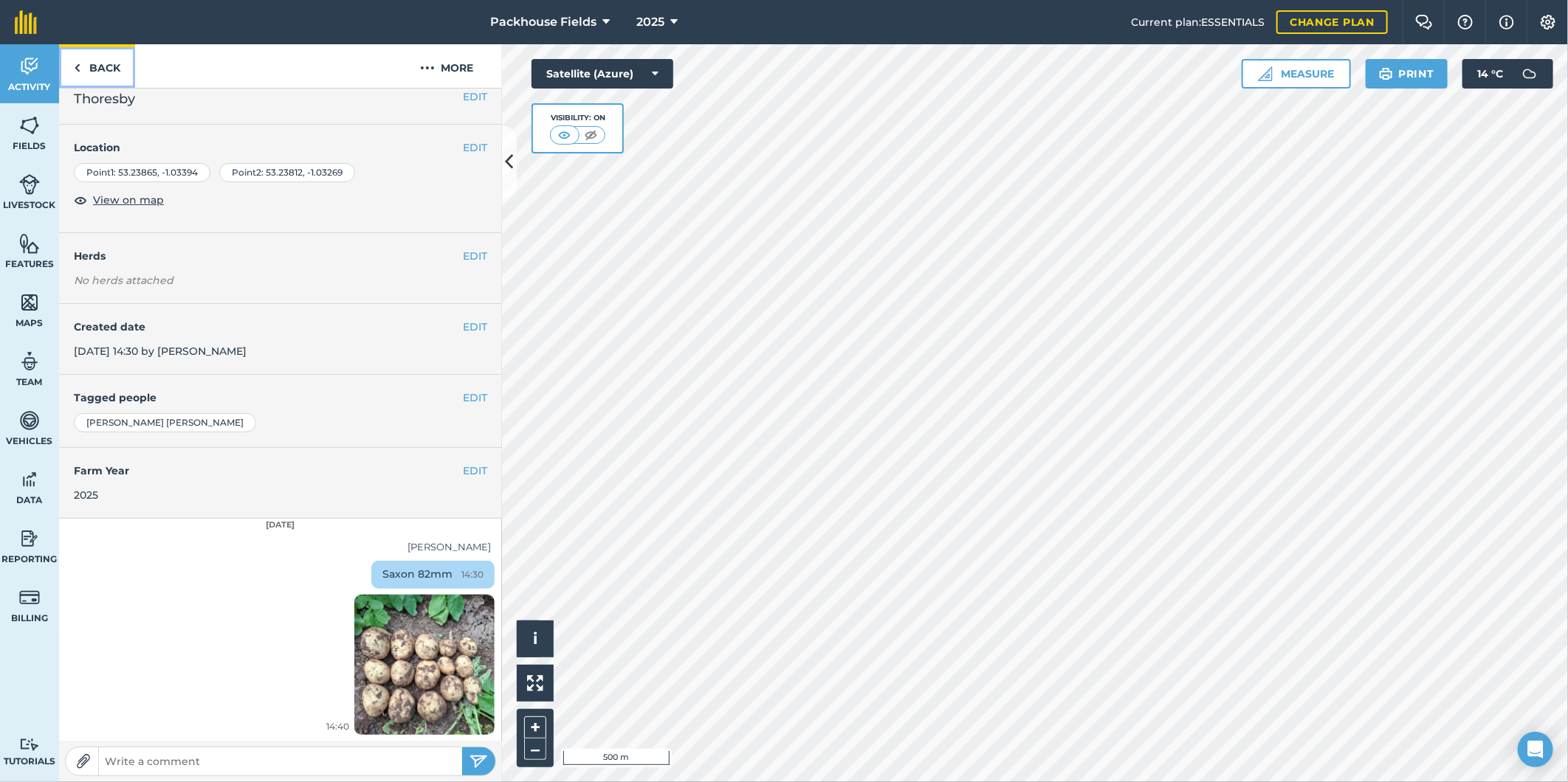
click at [107, 72] on link "Back" at bounding box center [97, 66] width 76 height 44
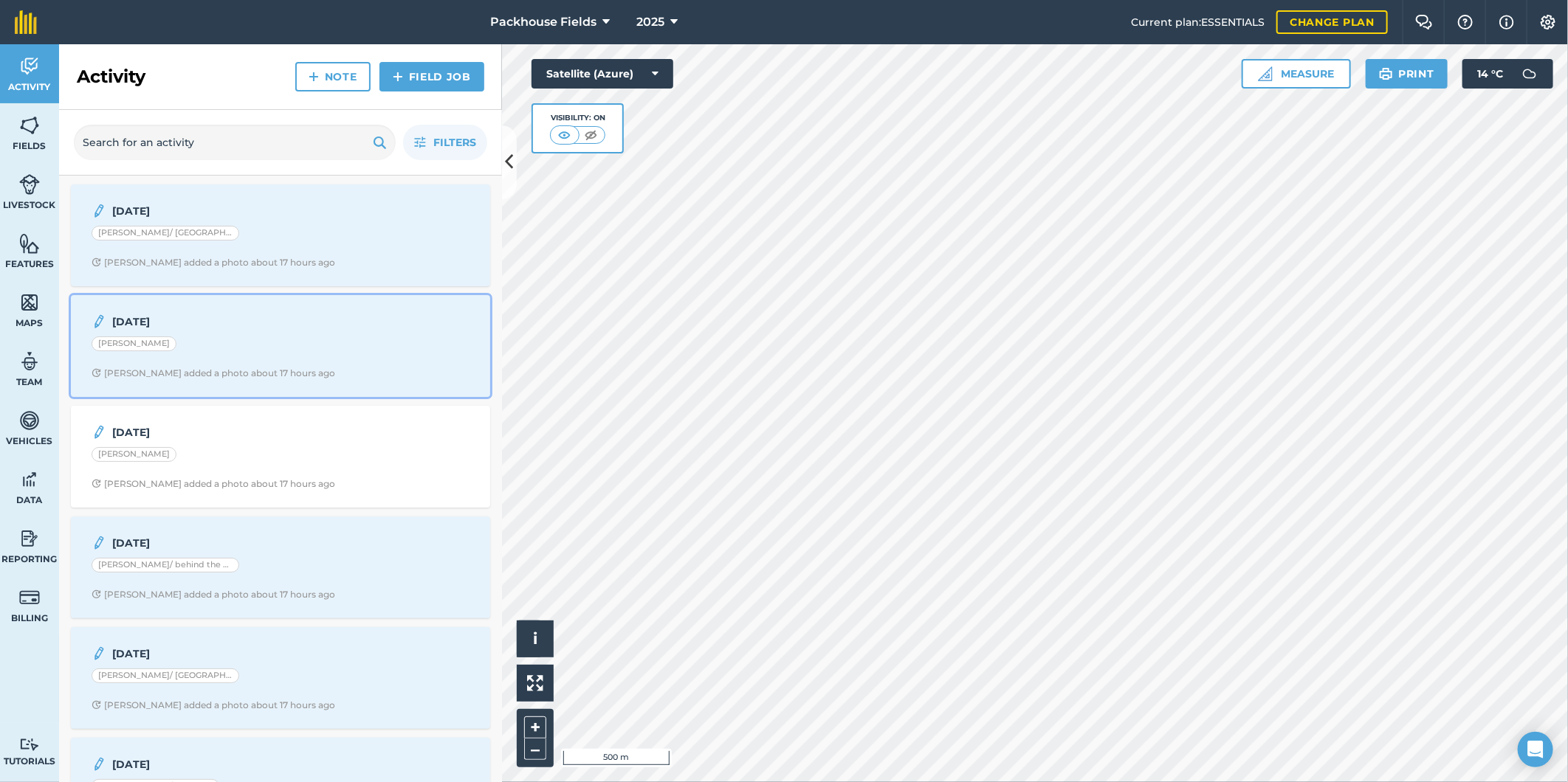
click at [269, 359] on div "[DATE] [PERSON_NAME] [PERSON_NAME] added a photo about 17 hours ago" at bounding box center [281, 346] width 402 height 84
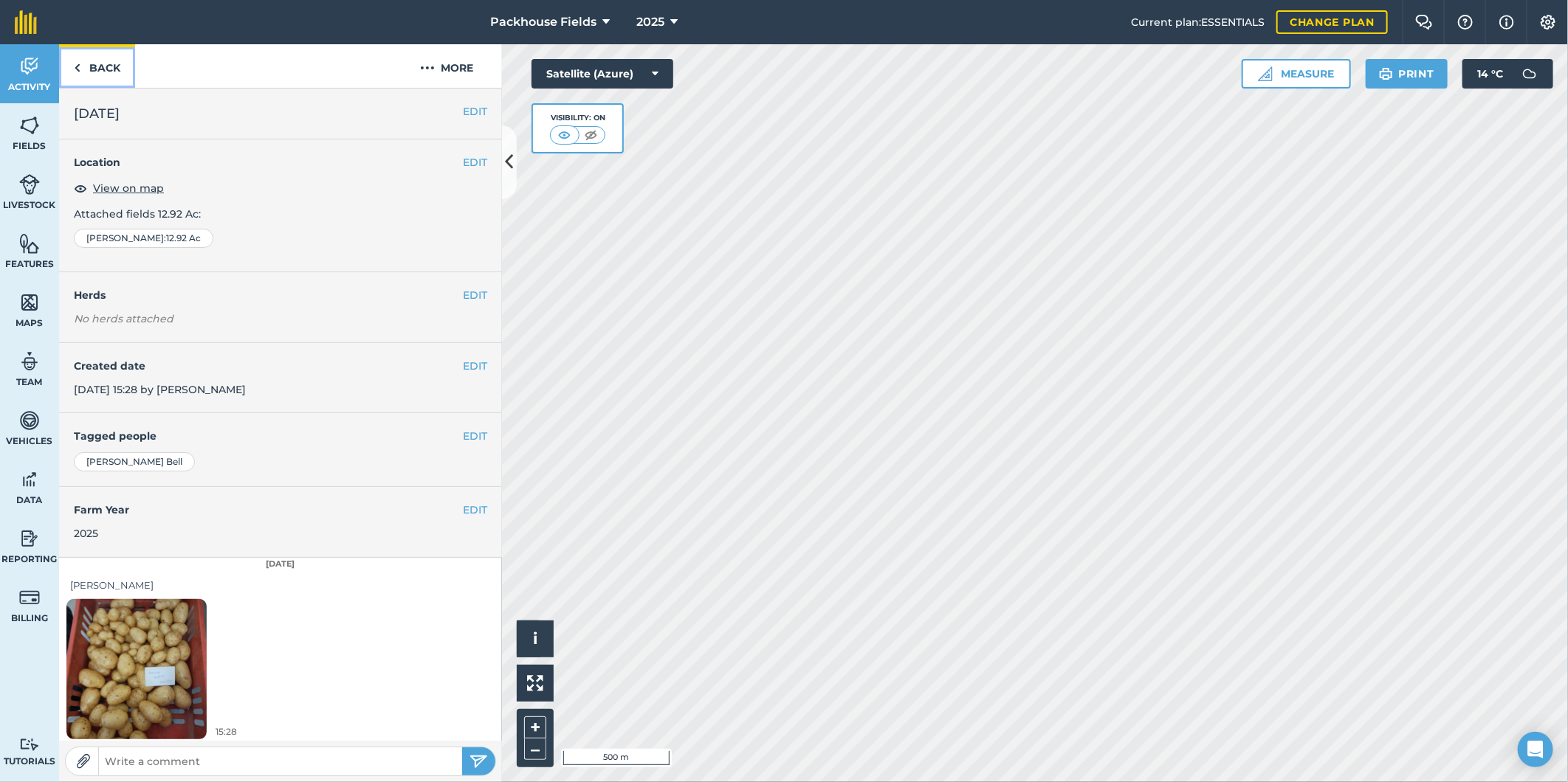
click at [92, 61] on link "Back" at bounding box center [97, 66] width 76 height 44
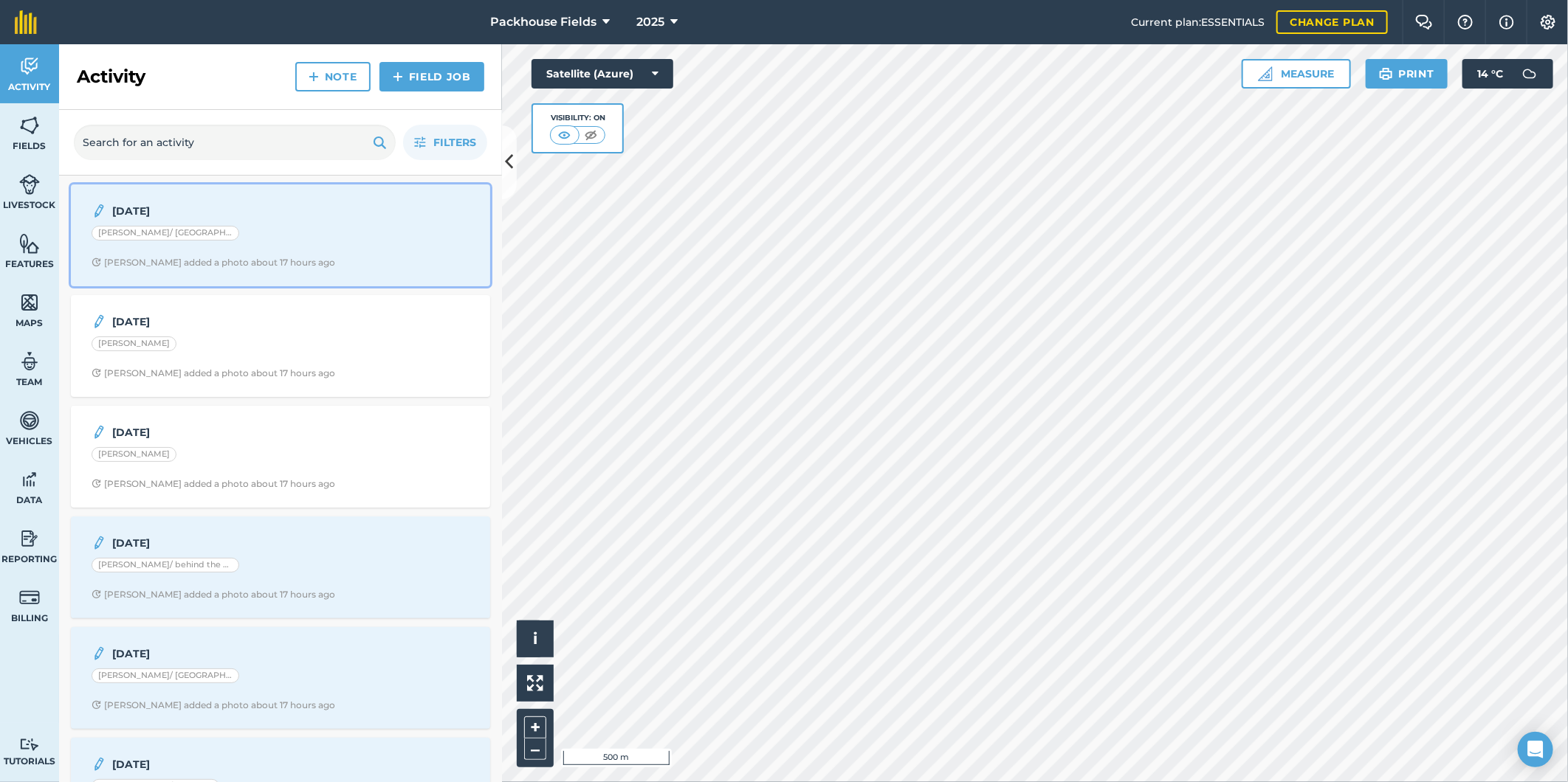
click at [254, 236] on div "[PERSON_NAME]/ [GEOGRAPHIC_DATA]" at bounding box center [281, 235] width 378 height 19
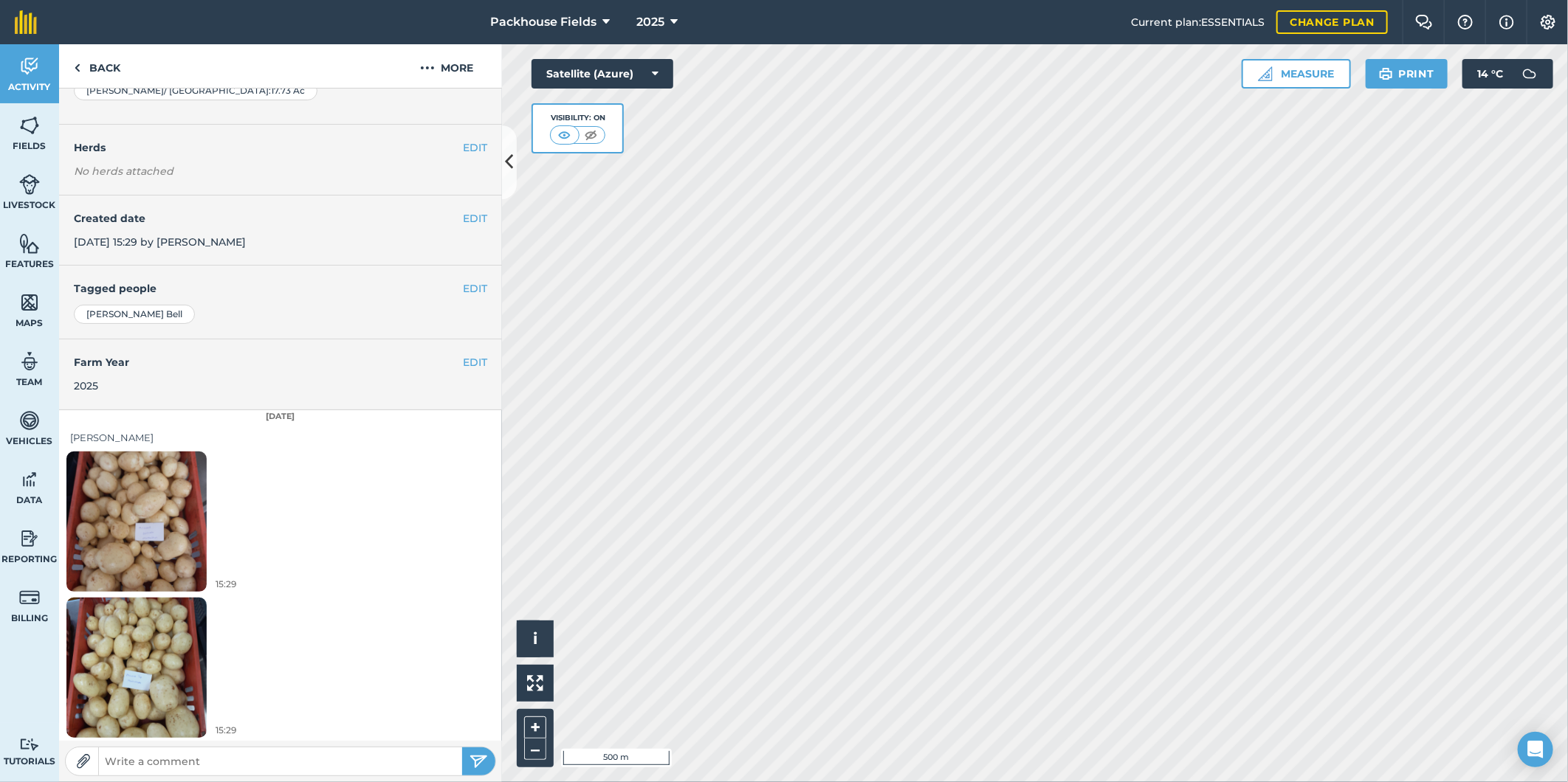
scroll to position [150, 0]
click at [103, 68] on link "Back" at bounding box center [97, 66] width 76 height 44
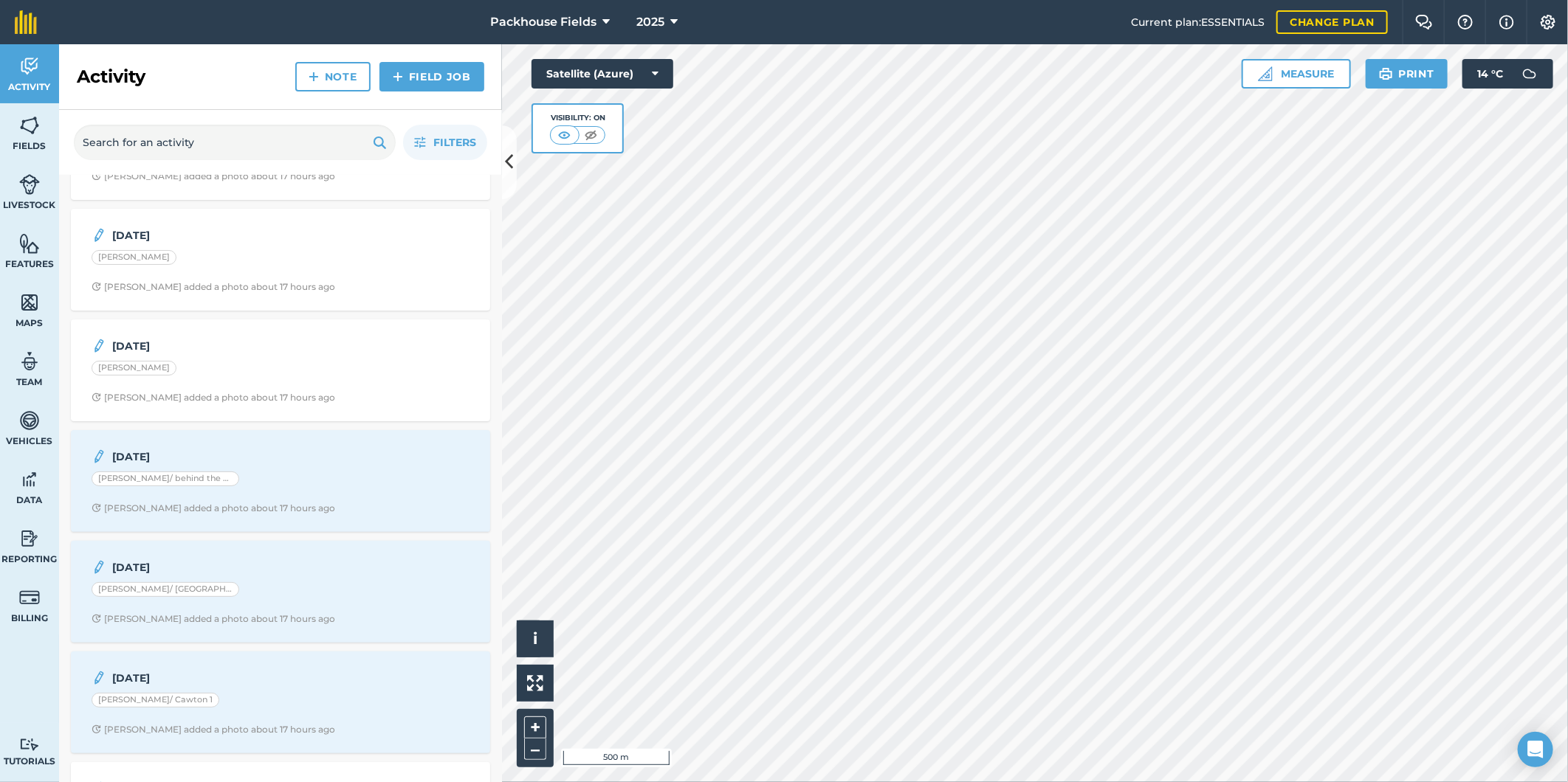
scroll to position [219, 0]
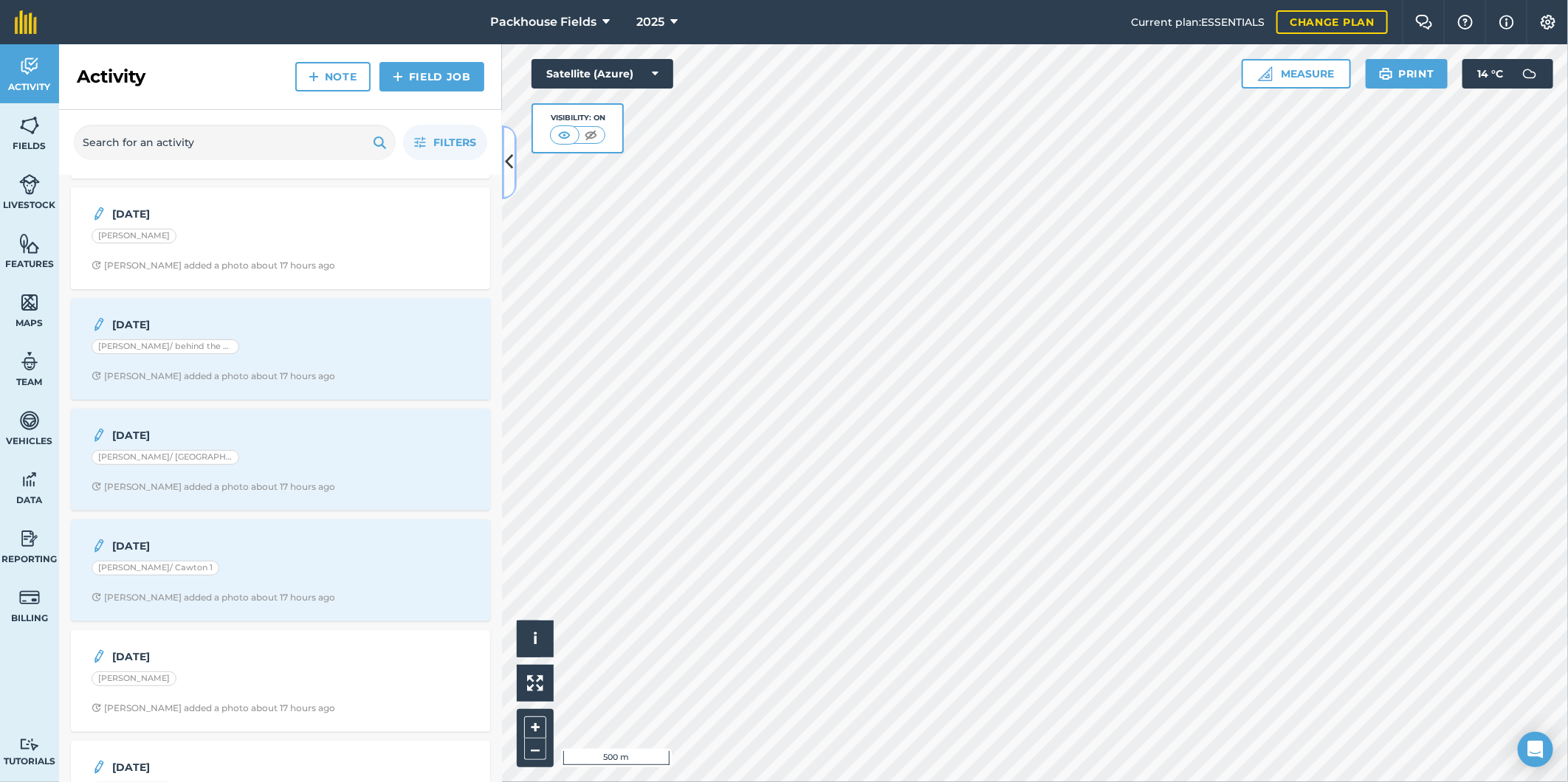
click at [506, 167] on icon at bounding box center [510, 162] width 8 height 26
